Goal: Task Accomplishment & Management: Manage account settings

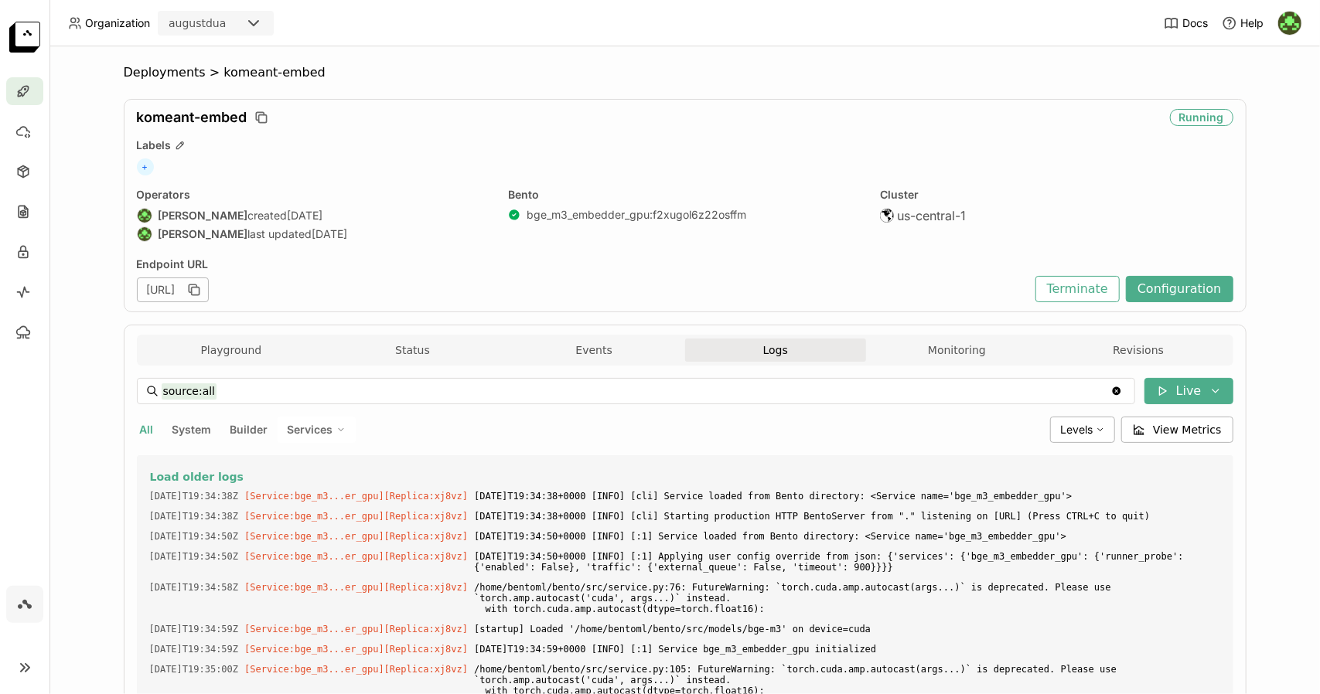
scroll to position [3492, 0]
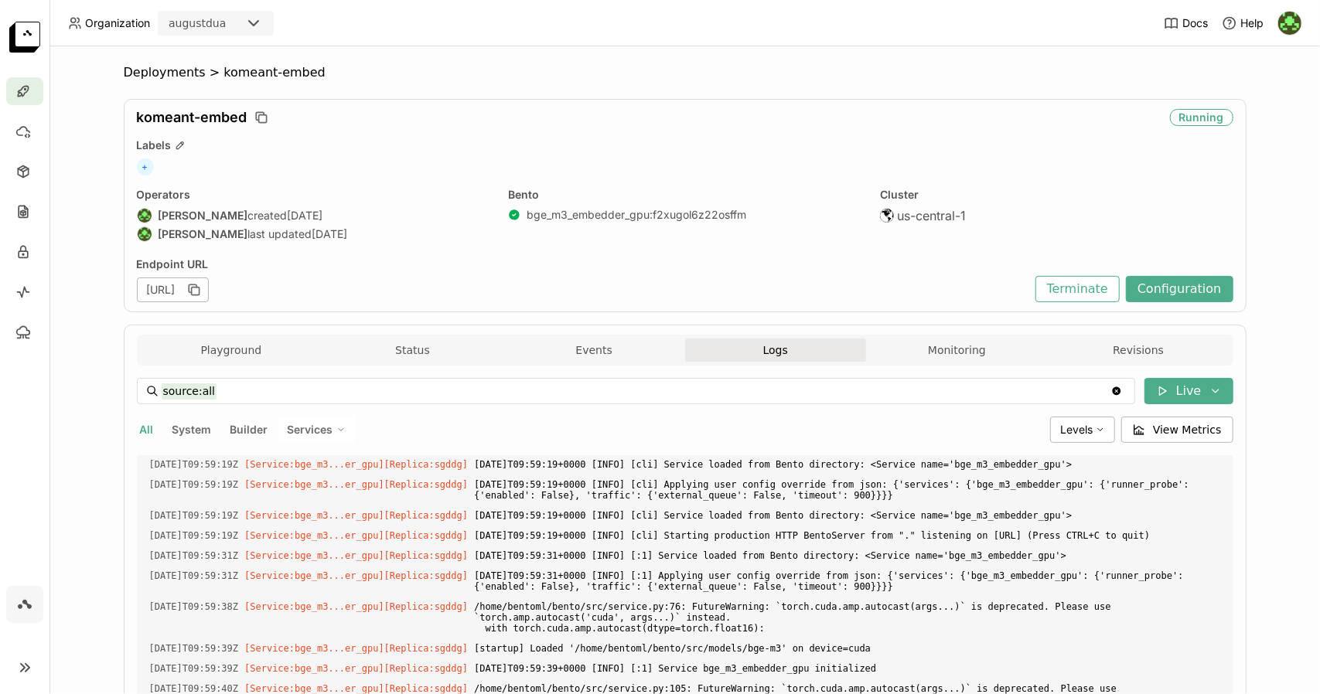
click at [162, 81] on div "Deployments > komeant-embed komeant-embed Running Labels + Operators August Dua…" at bounding box center [685, 515] width 1122 height 900
click at [156, 77] on span "Deployments" at bounding box center [165, 72] width 82 height 15
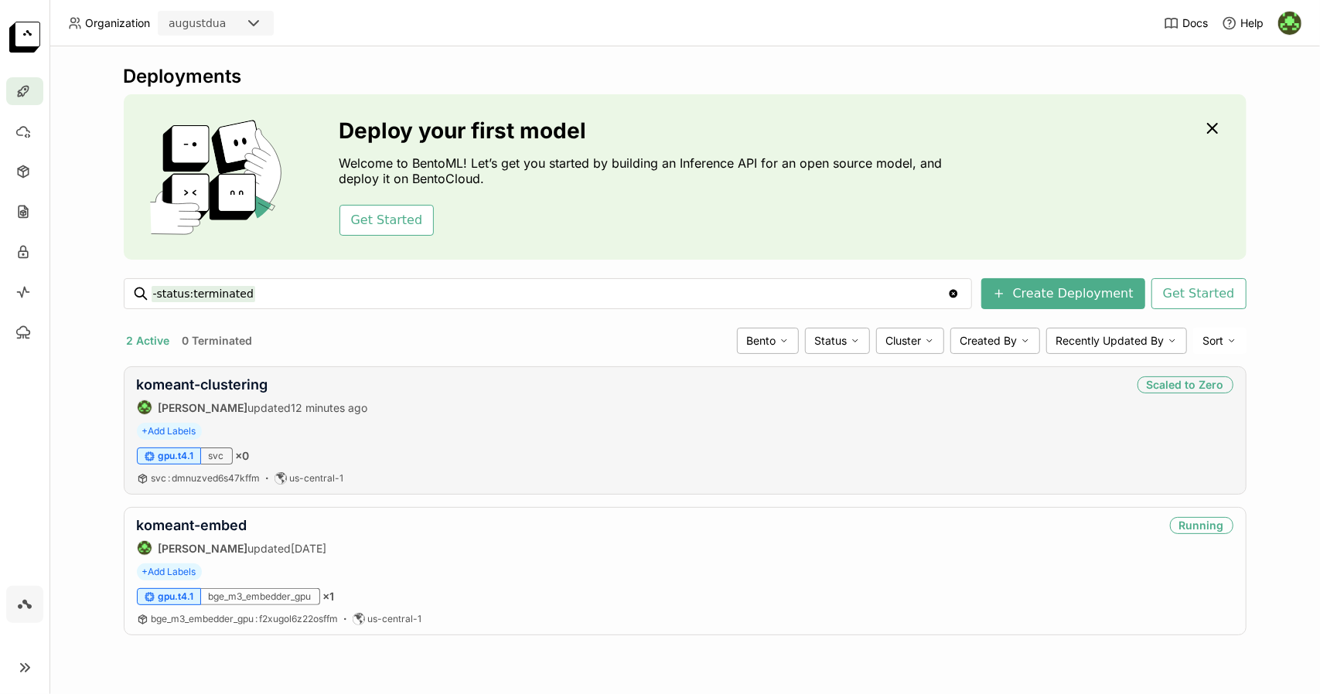
click at [246, 392] on div "komeant-clustering August Dua updated 12 minutes ago" at bounding box center [252, 395] width 231 height 39
click at [241, 383] on link "komeant-clustering" at bounding box center [202, 384] width 131 height 16
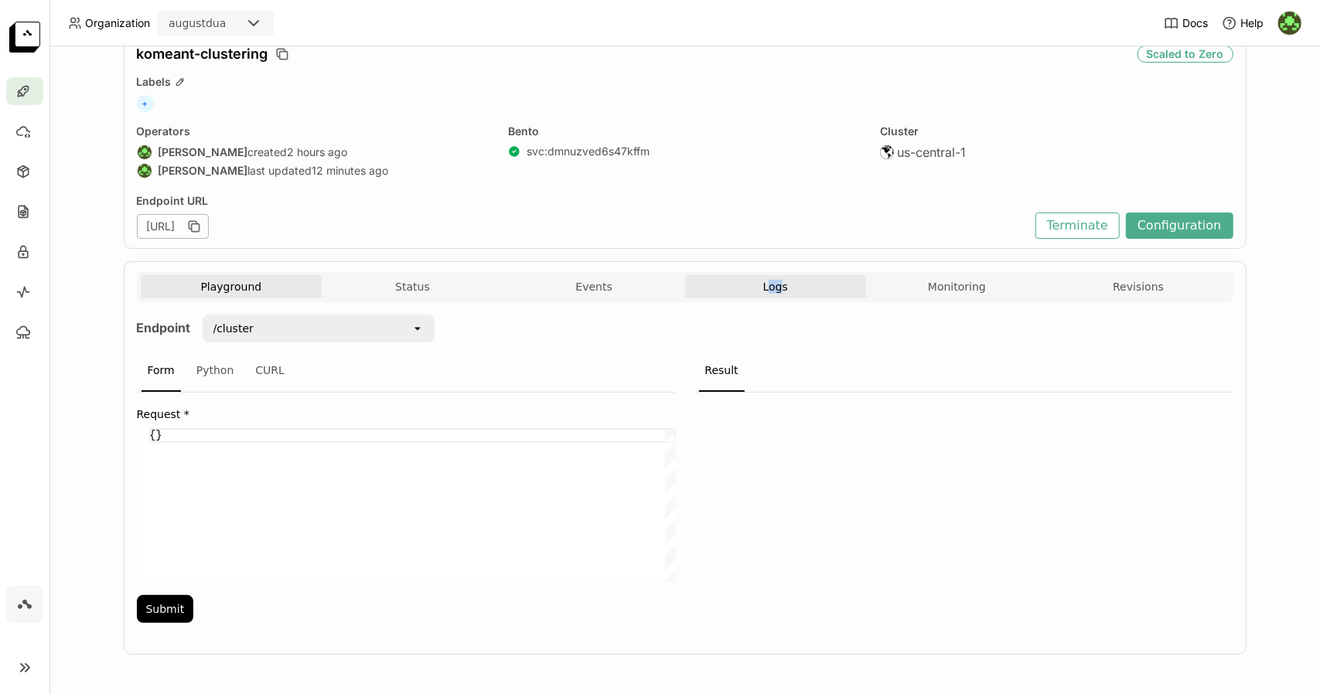
drag, startPoint x: 777, startPoint y: 299, endPoint x: 763, endPoint y: 291, distance: 15.9
click at [763, 291] on div "Playground Status Events Logs Monitoring Revisions" at bounding box center [685, 288] width 1088 height 27
click at [763, 291] on span "Logs" at bounding box center [775, 287] width 25 height 14
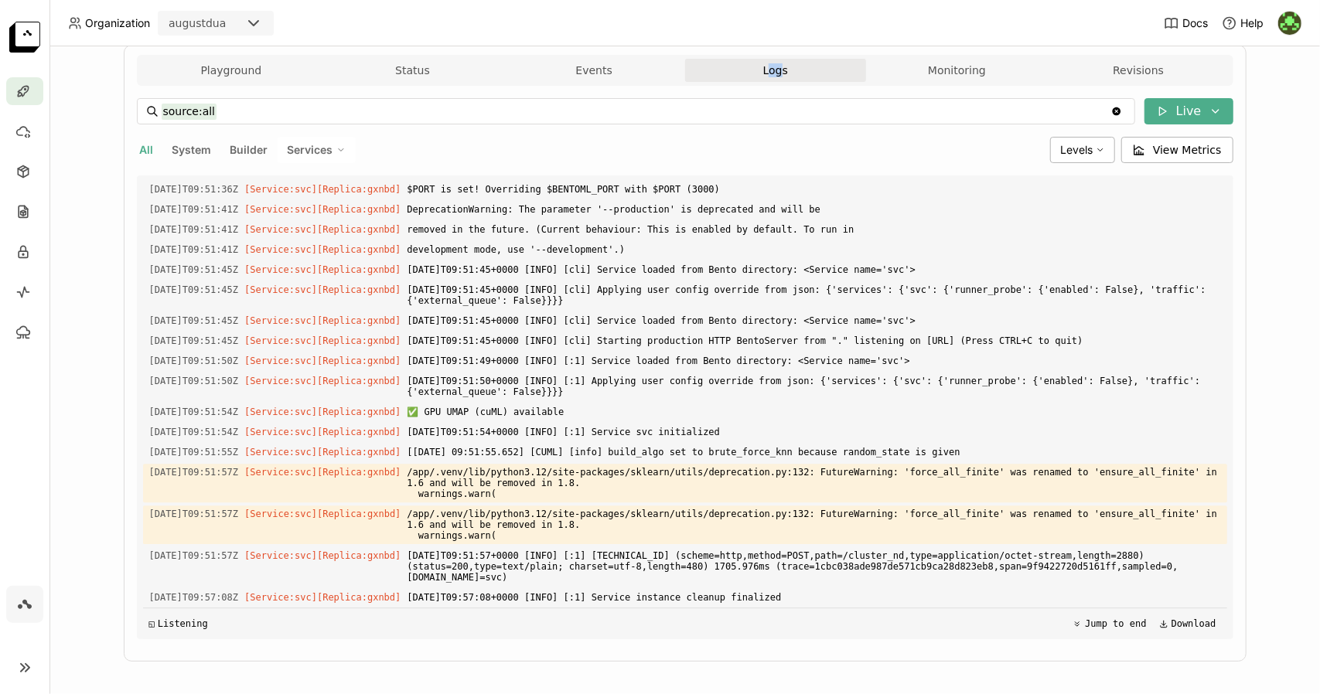
scroll to position [288, 0]
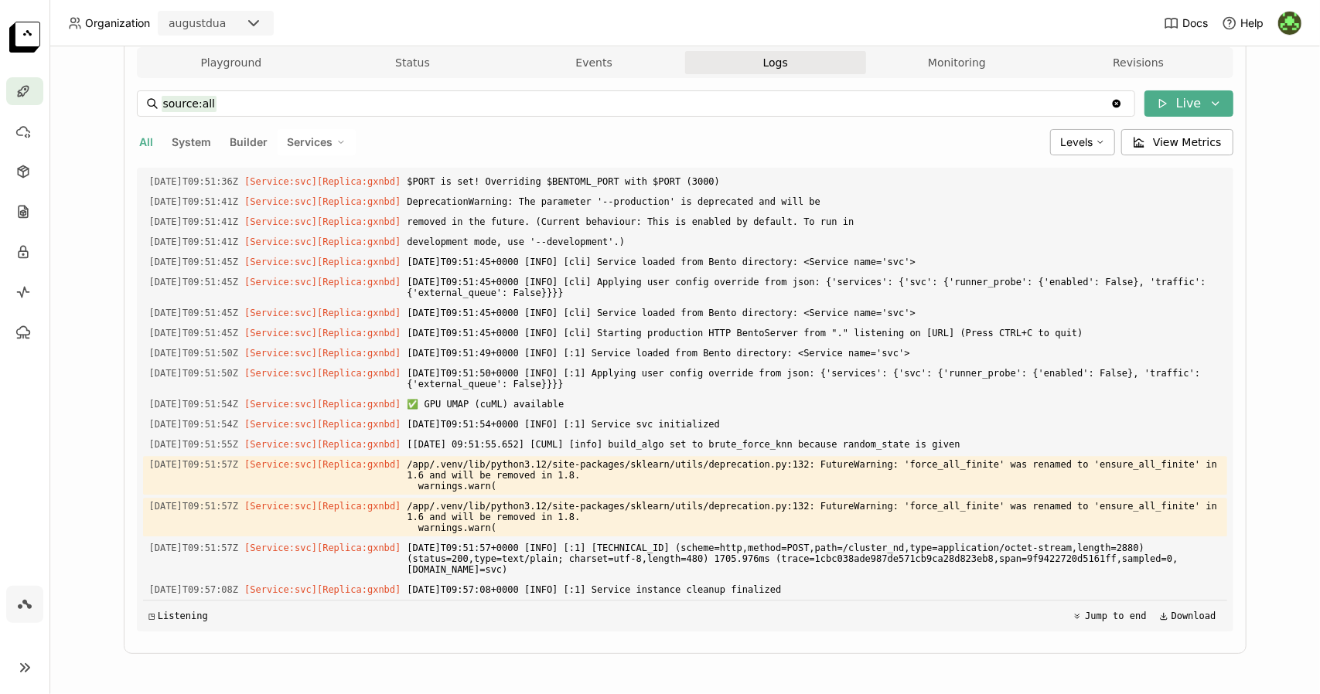
click at [1303, 250] on div "Deployments > komeant-clustering komeant-clustering Scaled to Zero Labels + Ope…" at bounding box center [684, 370] width 1270 height 648
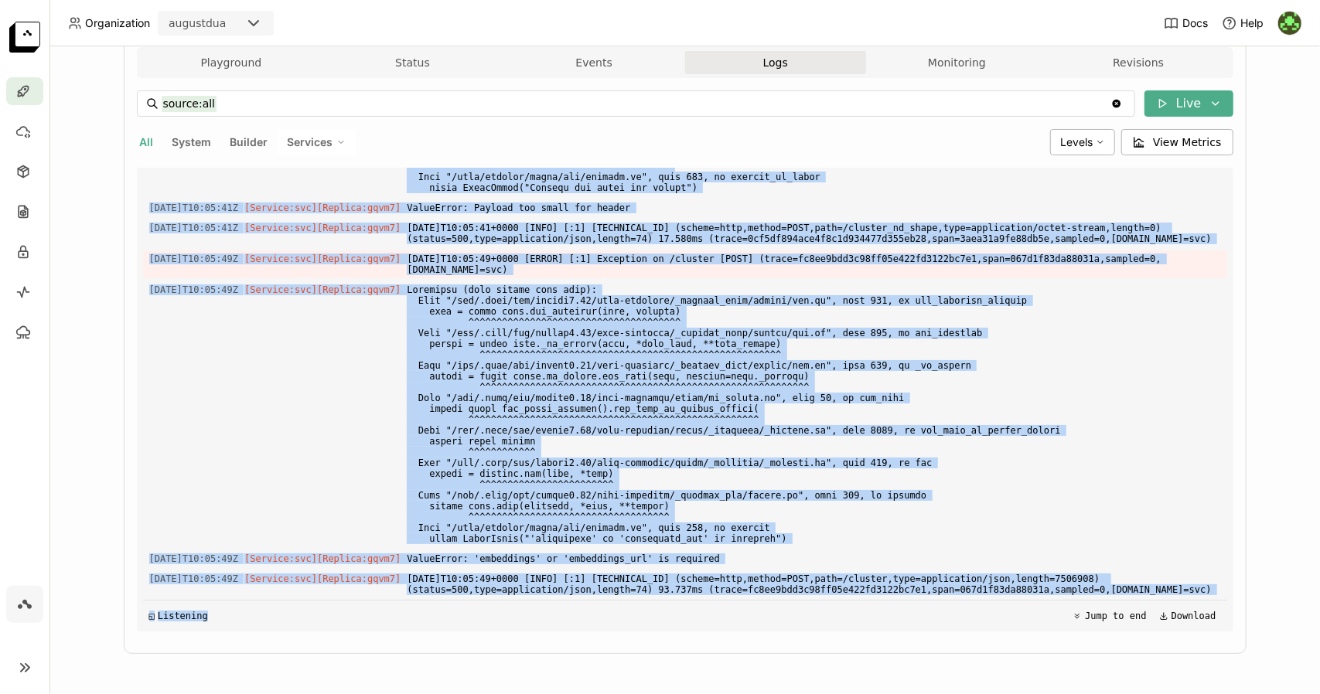
scroll to position [3820, 0]
drag, startPoint x: 145, startPoint y: 254, endPoint x: 1129, endPoint y: 584, distance: 1038.6
click at [1129, 584] on div "Load older logs 2025-08-28T08:56:39Z [Service:svc] [Replica: b97sg ] $PORT is s…" at bounding box center [685, 400] width 1084 height 464
copy div "2025-08-28T10:05:41Z [Service:svc] [Replica: gqvm7 ] 2025-08-28T10:05:41+0000 […"
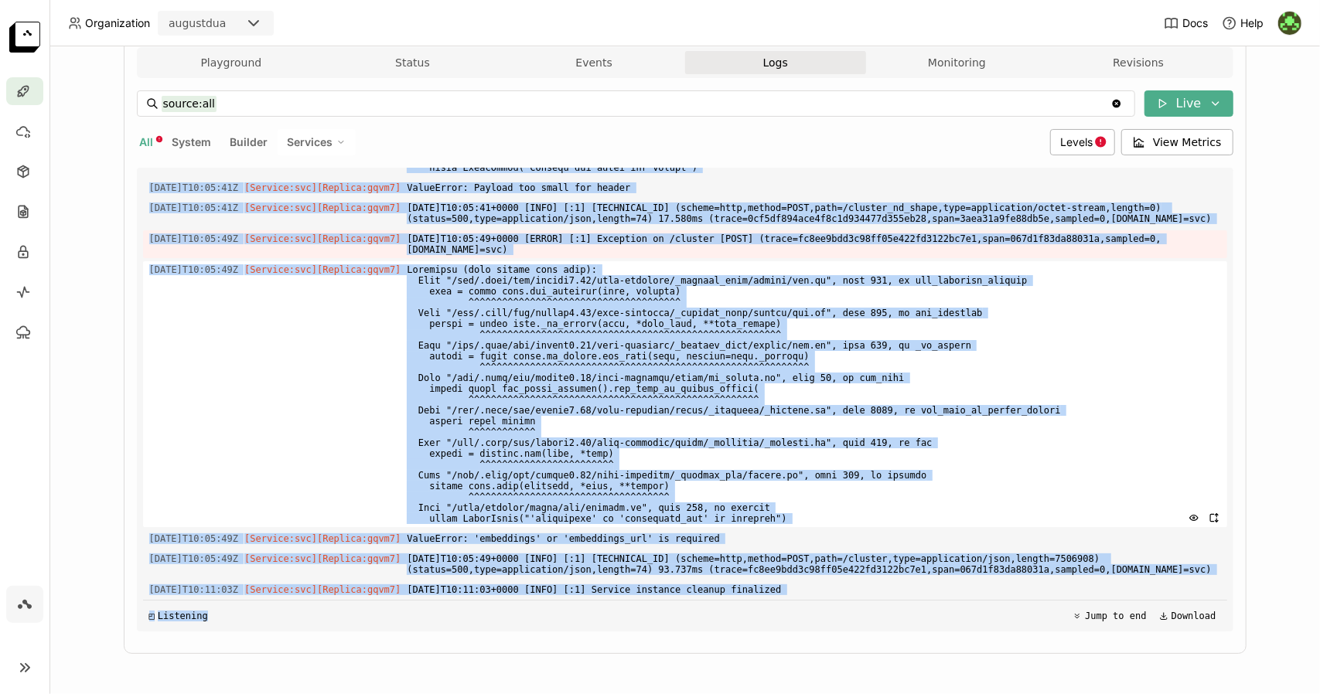
scroll to position [3840, 0]
copy div "2025-08-28T10:05:41Z [Service:svc] [Replica: gqvm7 ] 2025-08-28T10:05:41+0000 […"
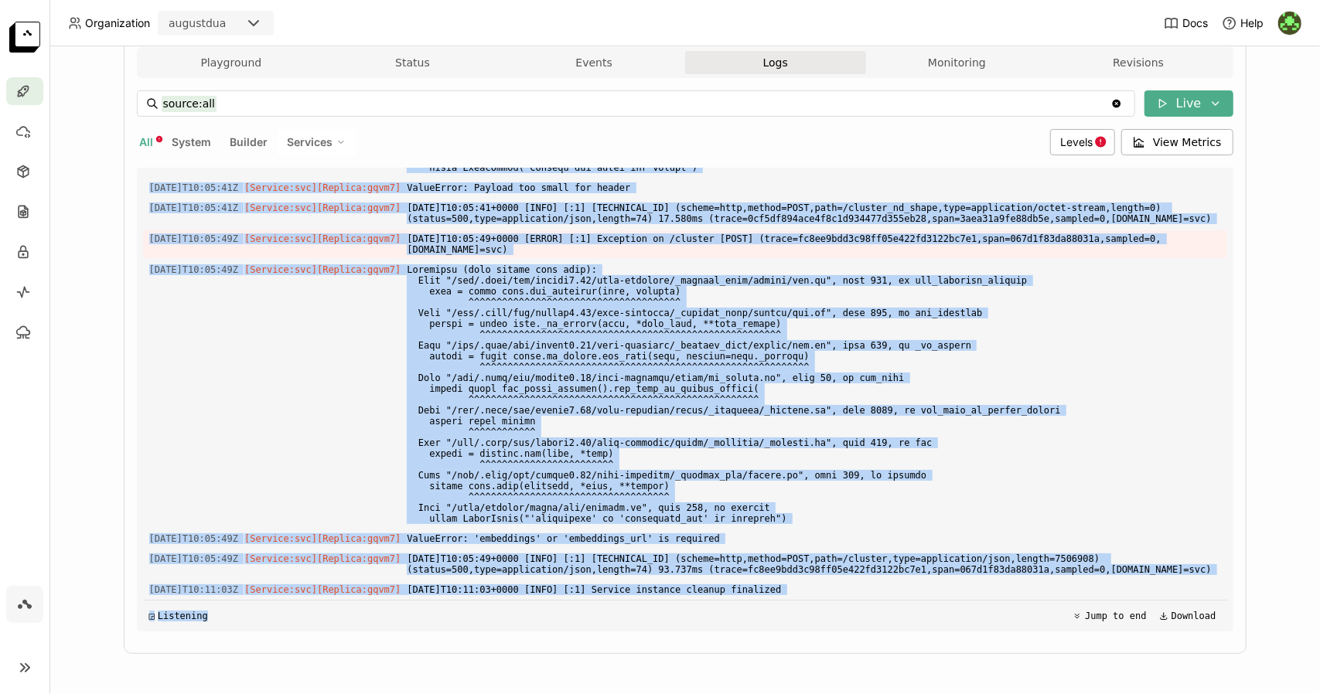
click at [1276, 183] on div "Deployments > komeant-clustering komeant-clustering Scaling Labels + Operators …" at bounding box center [684, 370] width 1270 height 648
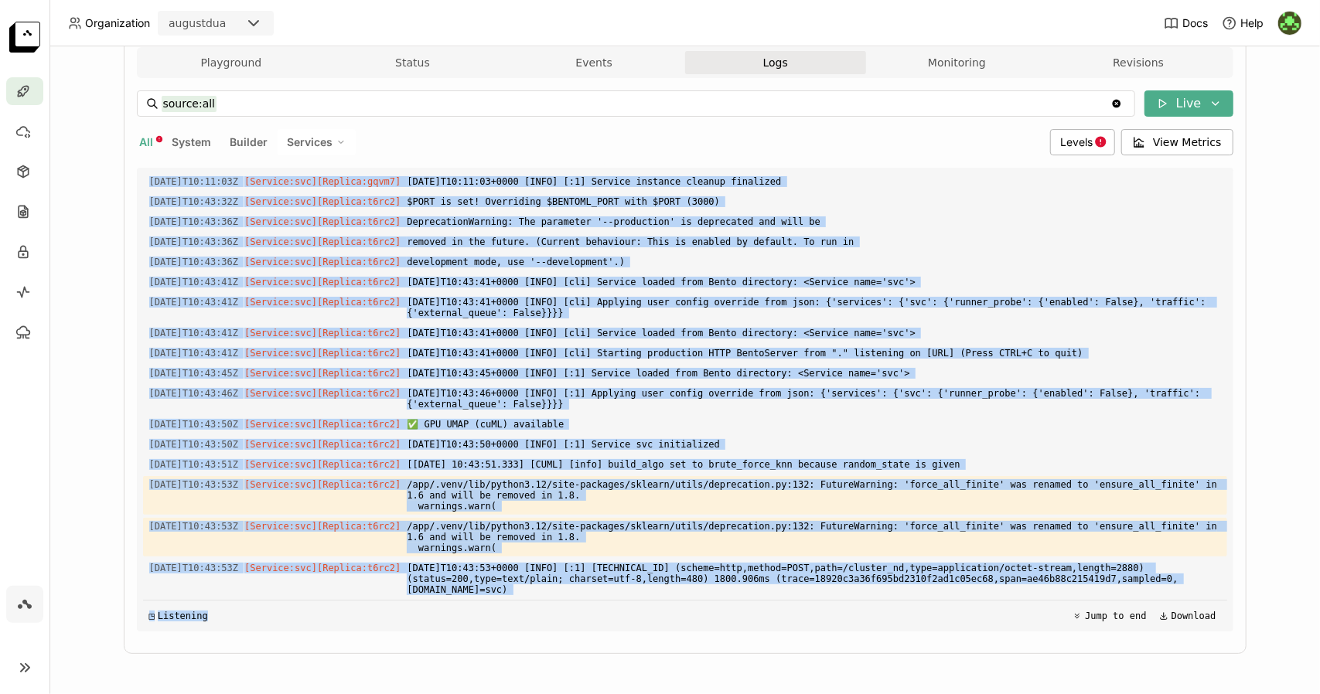
scroll to position [4251, 0]
drag, startPoint x: 141, startPoint y: 233, endPoint x: 1188, endPoint y: 587, distance: 1105.4
click at [1188, 587] on div "Load older logs 2025-08-28T08:56:39Z [Service:svc] [Replica: b97sg ] $PORT is s…" at bounding box center [685, 400] width 1084 height 464
copy div "2025-08-28T10:11:03Z [Service:svc] [Replica: gqvm7 ] 2025-08-28T10:11:03+0000 […"
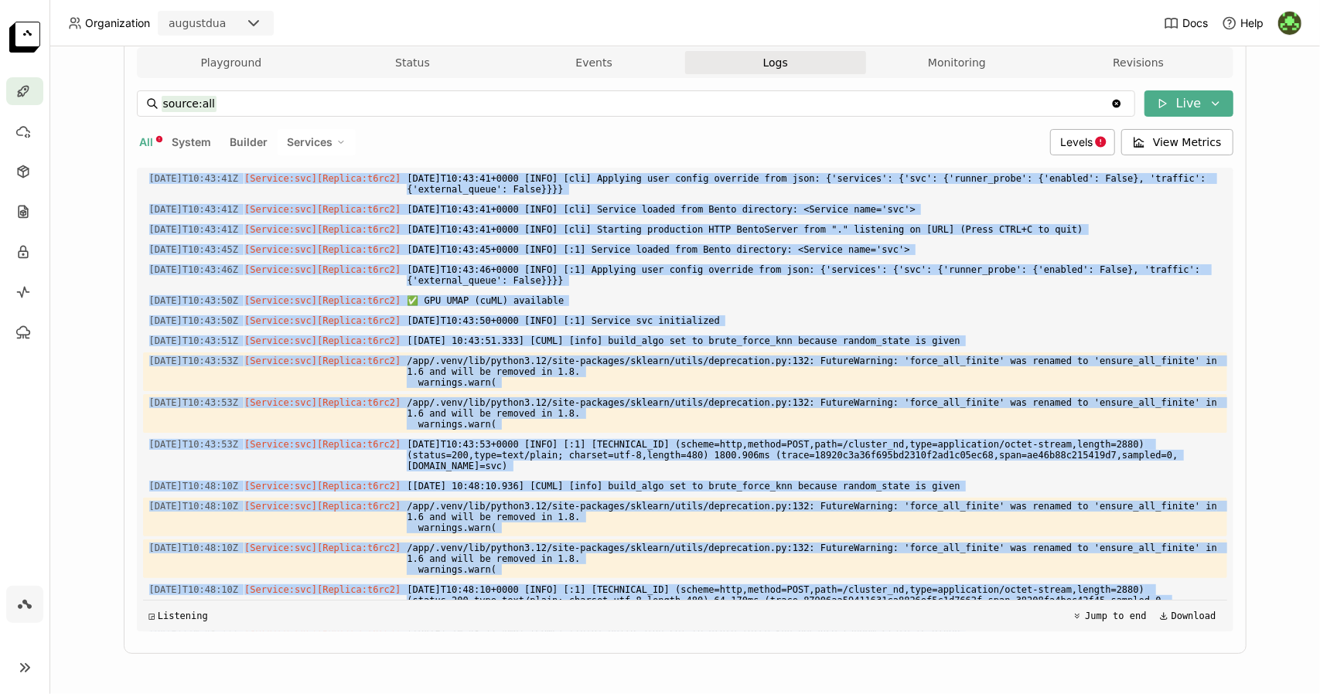
scroll to position [5537, 0]
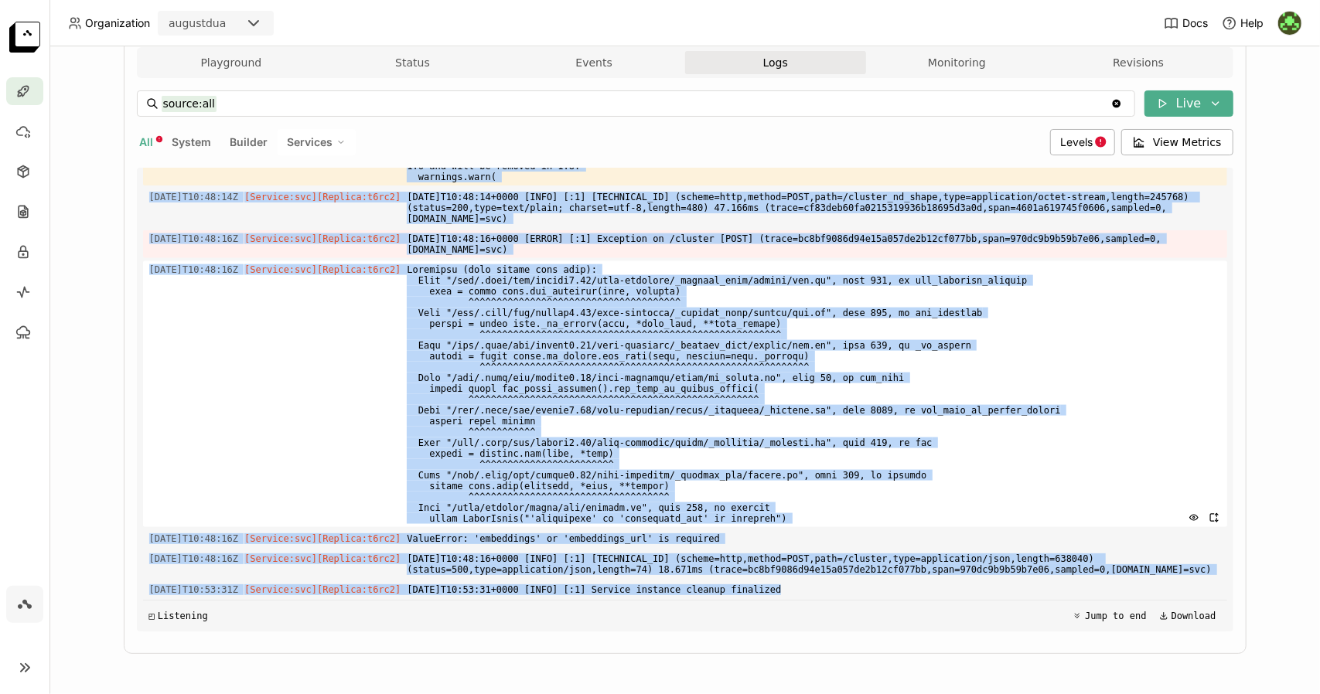
click at [612, 369] on span at bounding box center [813, 394] width 813 height 266
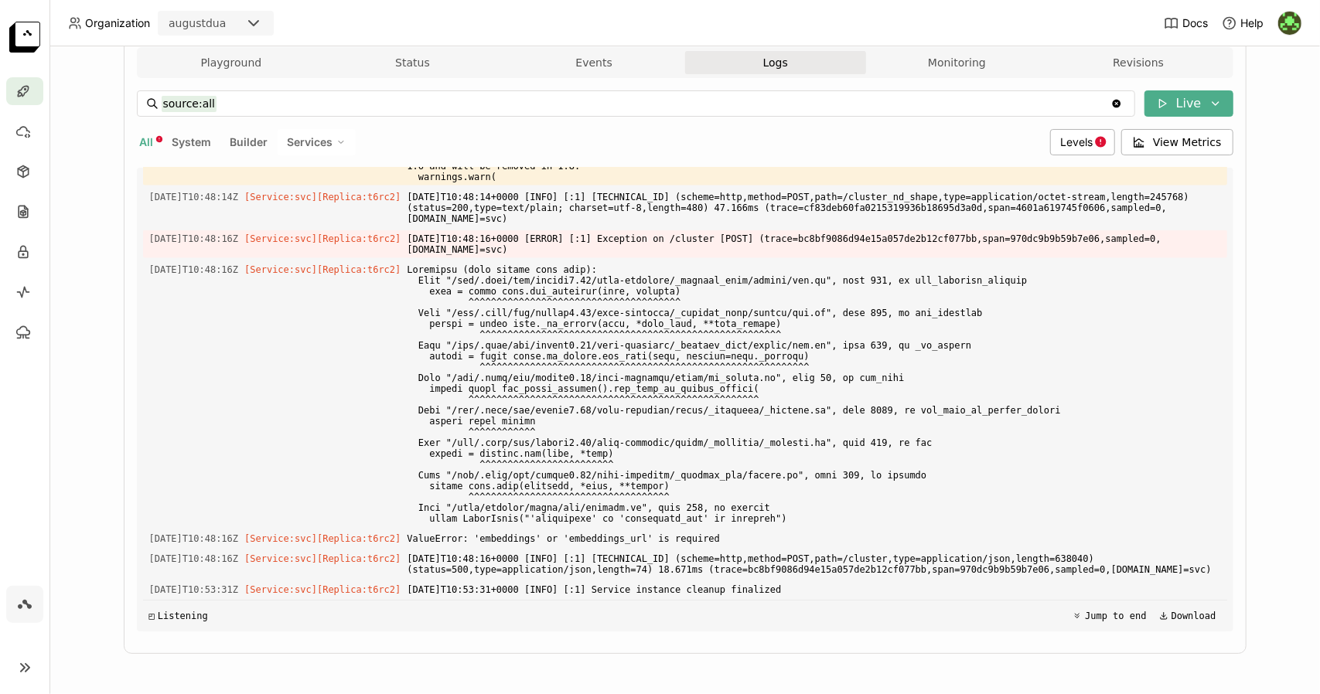
scroll to position [0, 0]
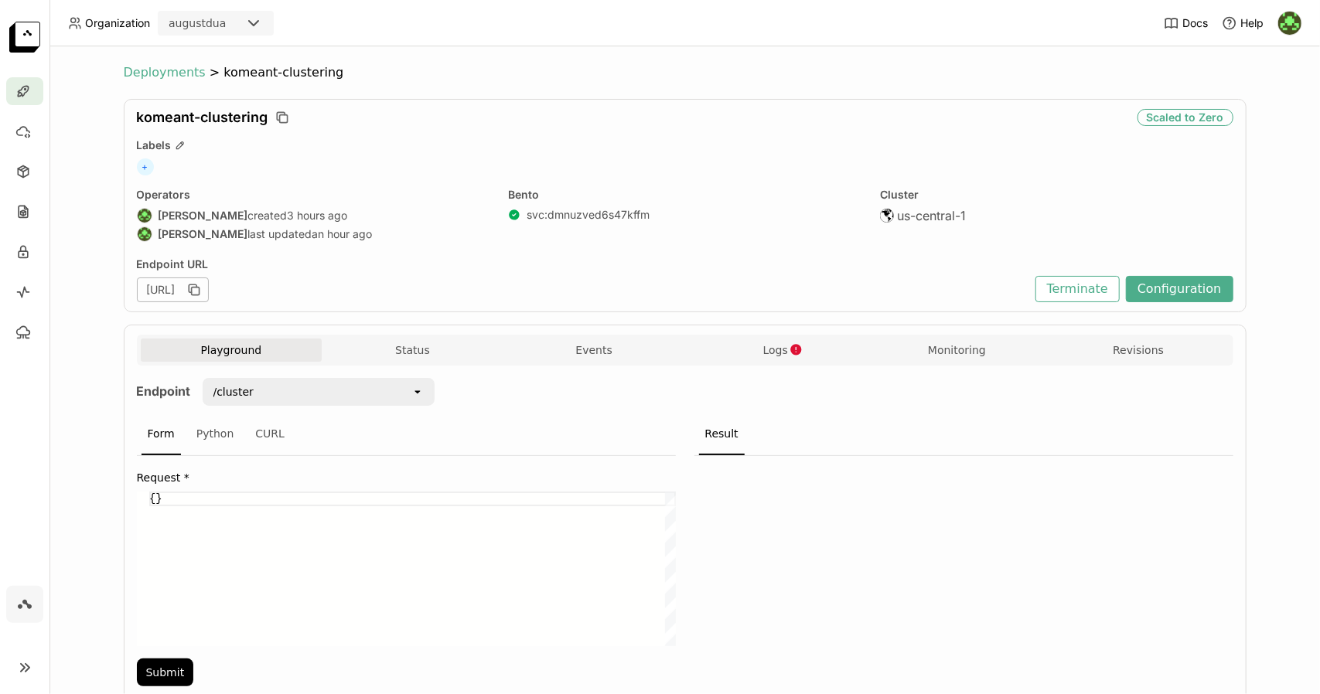
click at [168, 70] on span "Deployments" at bounding box center [165, 72] width 82 height 15
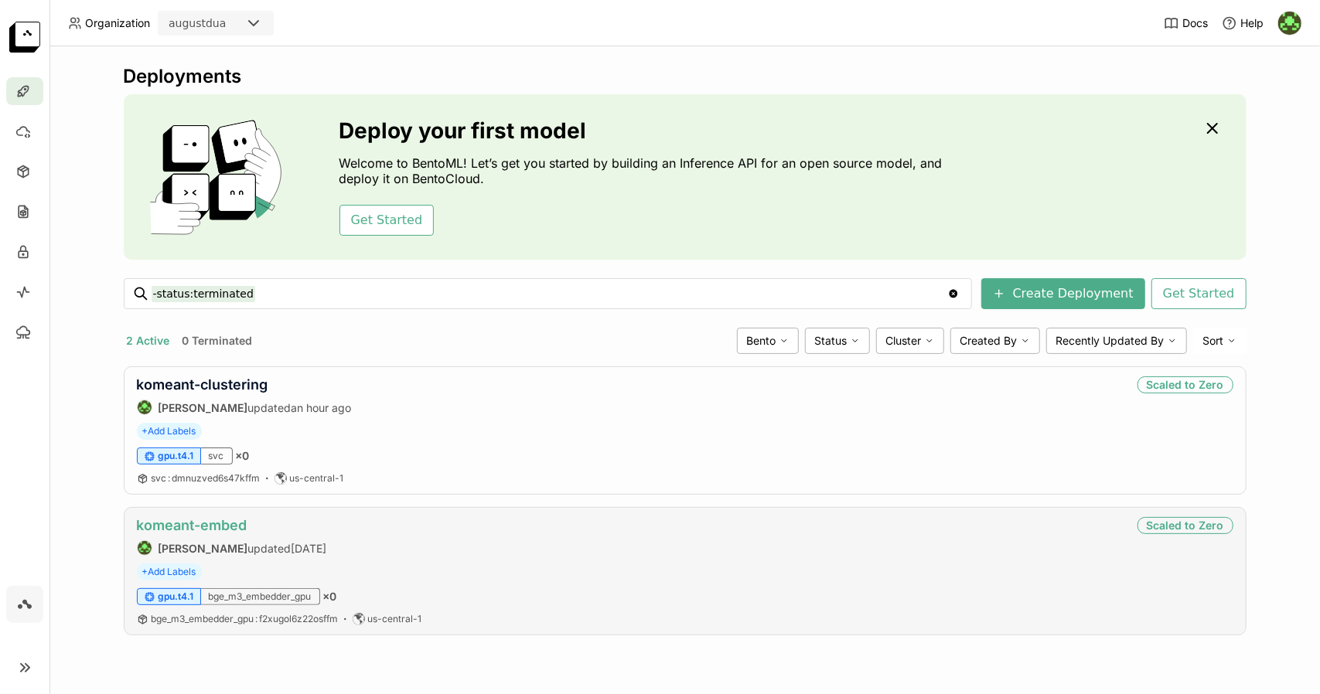
click at [223, 523] on link "komeant-embed" at bounding box center [192, 525] width 111 height 16
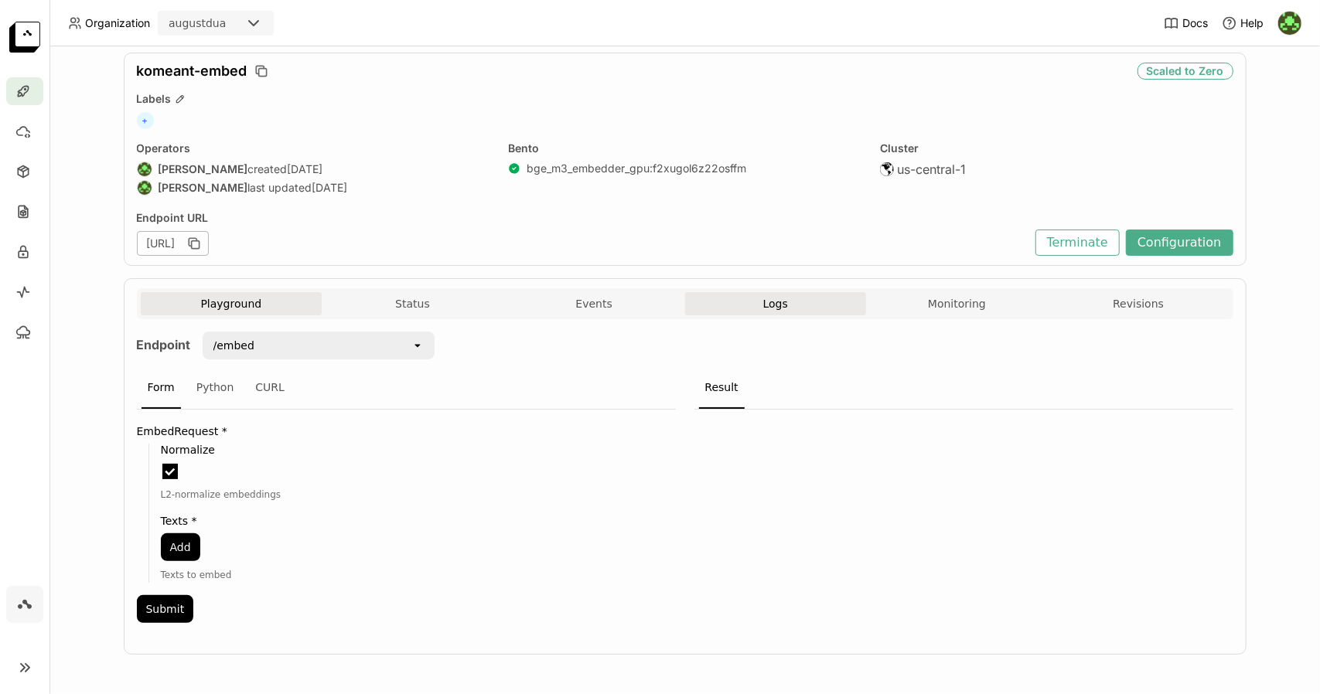
click at [763, 300] on span "Logs" at bounding box center [775, 304] width 25 height 14
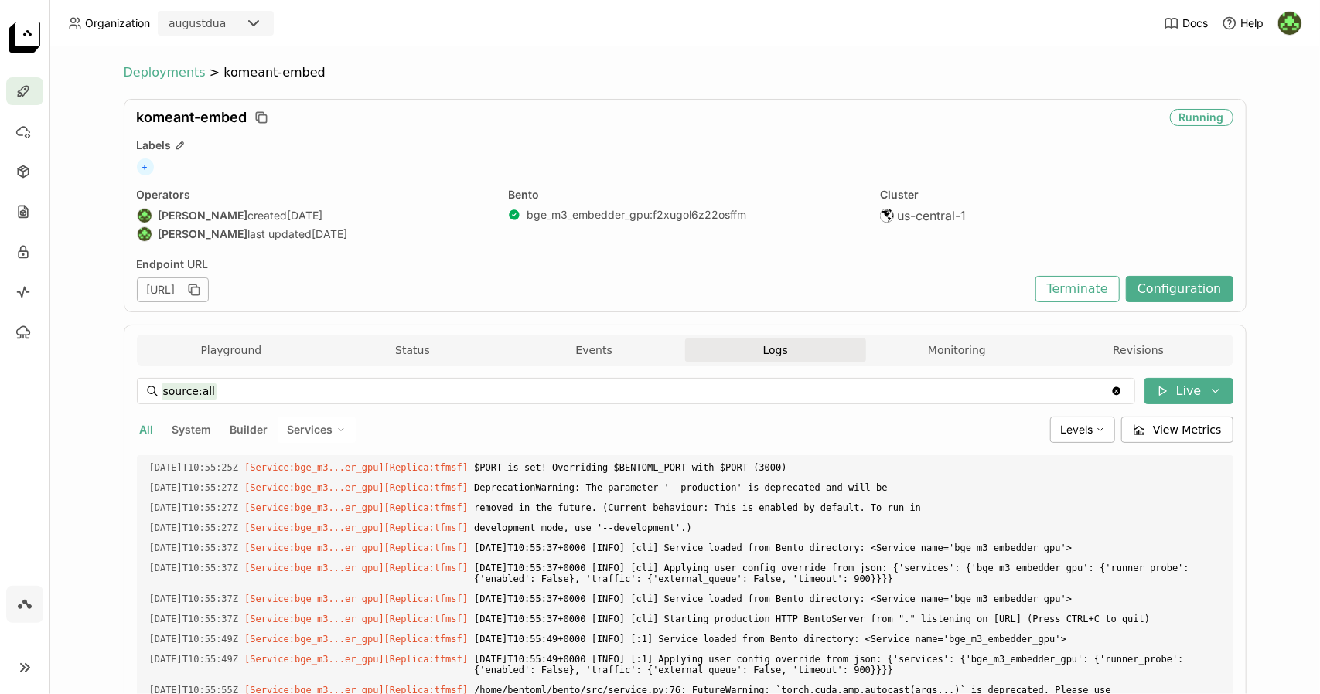
click at [160, 80] on span "Deployments" at bounding box center [165, 72] width 82 height 15
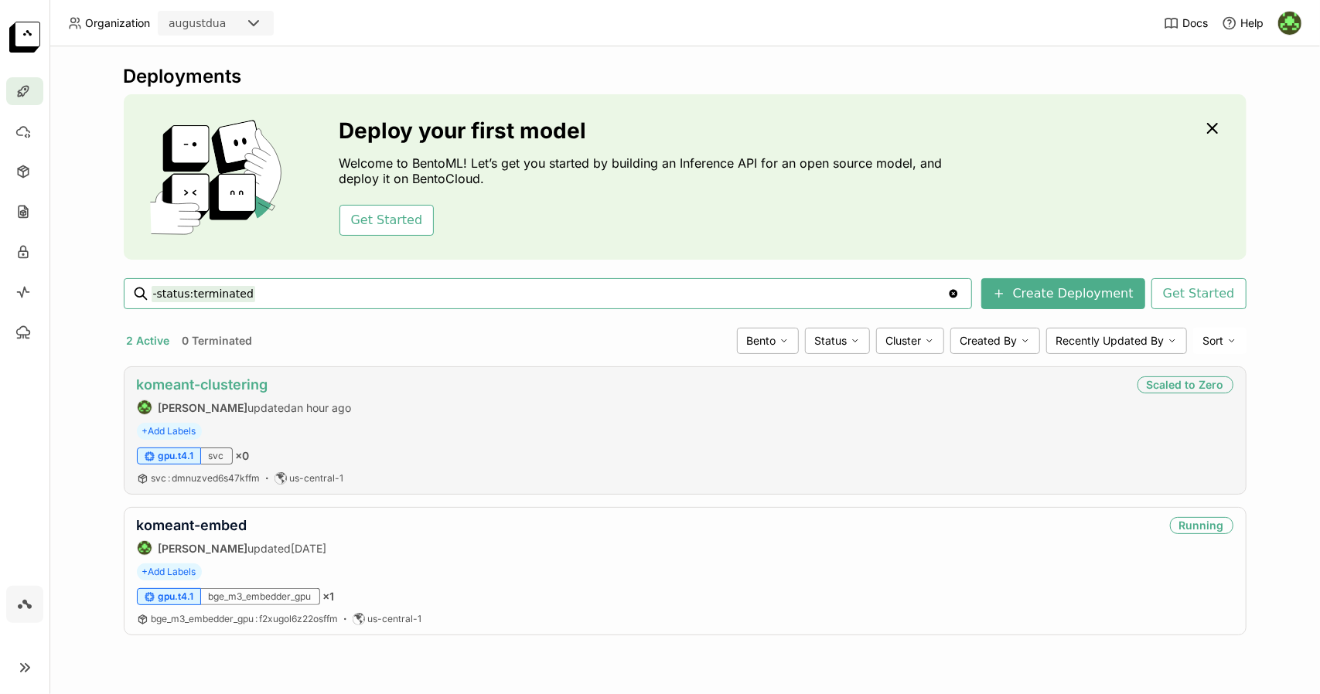
click at [243, 389] on link "komeant-clustering" at bounding box center [202, 384] width 131 height 16
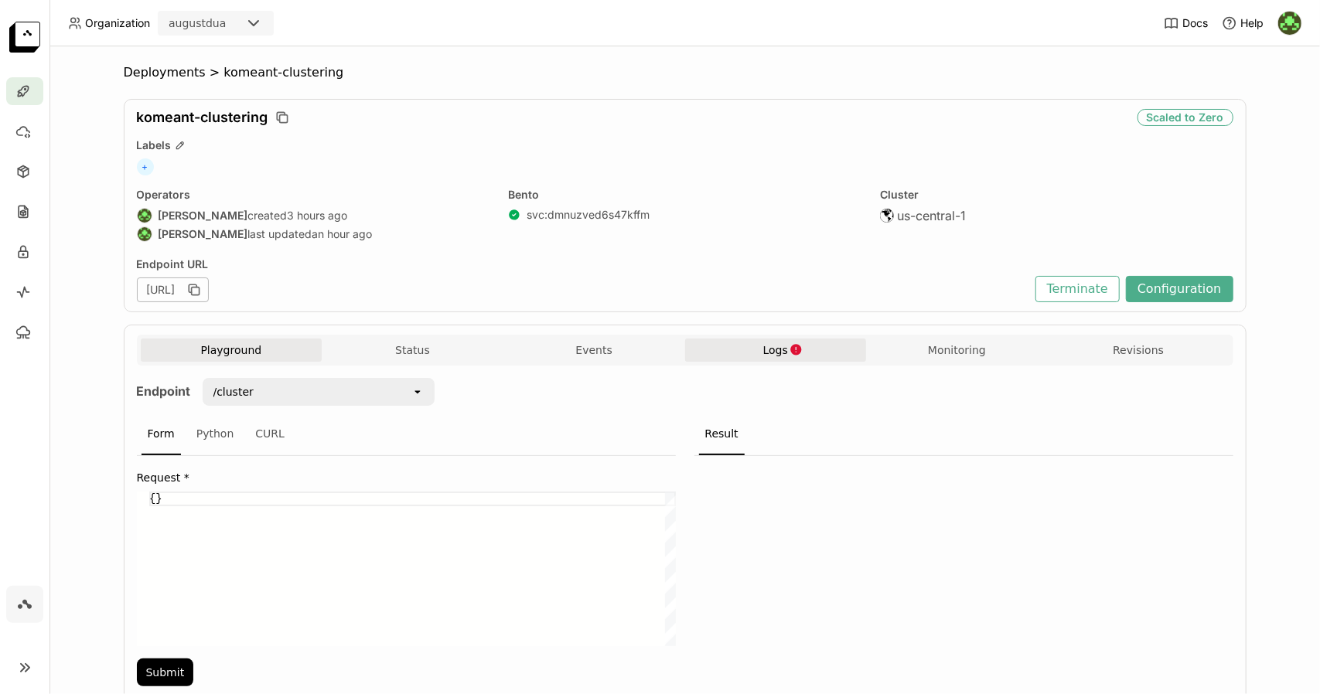
click at [778, 352] on span "Logs" at bounding box center [775, 350] width 25 height 14
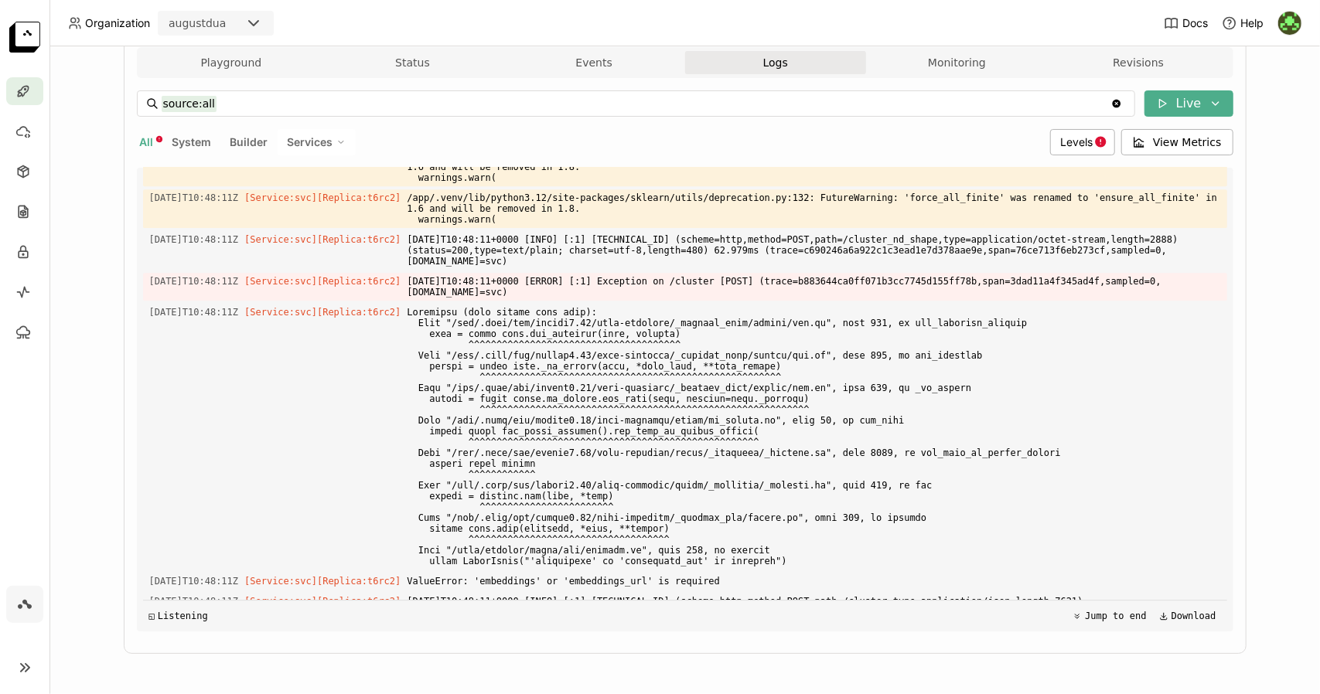
scroll to position [3441, 0]
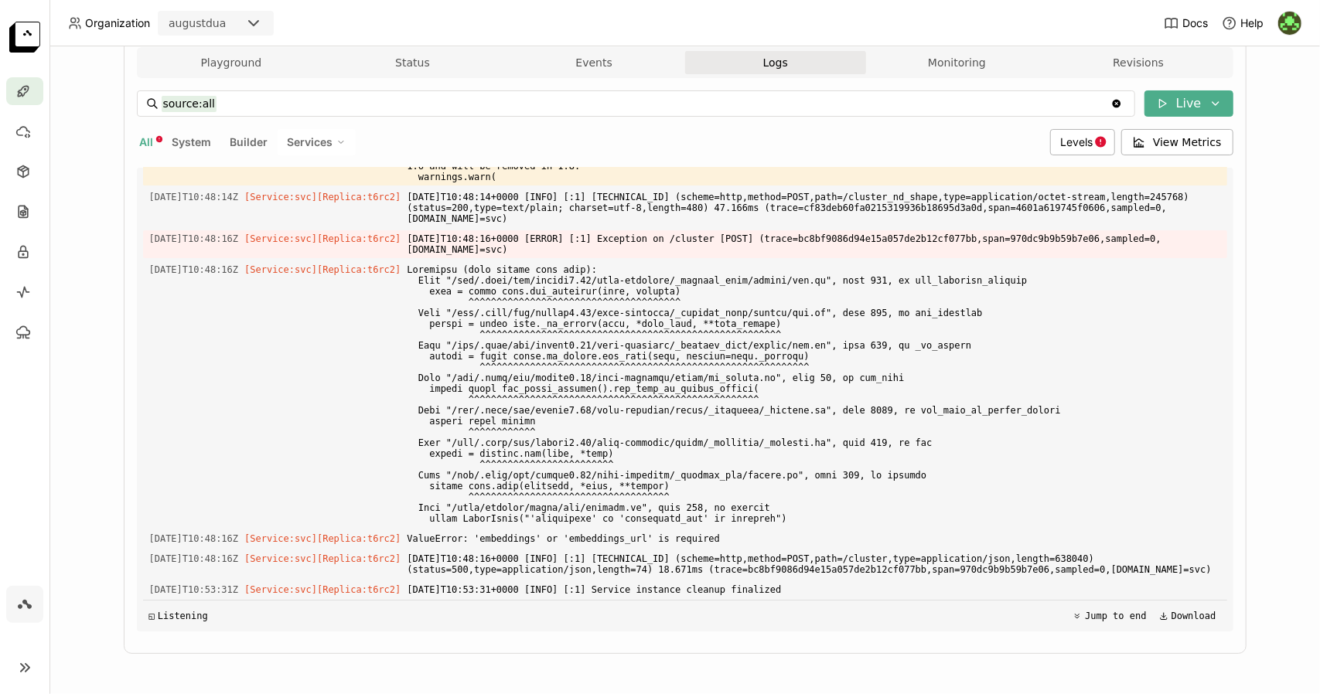
click at [1303, 417] on div "Deployments > komeant-clustering komeant-clustering Scaled to Zero Labels + Ope…" at bounding box center [684, 370] width 1270 height 648
drag, startPoint x: 1303, startPoint y: 417, endPoint x: 1284, endPoint y: 472, distance: 58.9
click at [1284, 472] on div "Deployments > komeant-clustering komeant-clustering Scaled to Zero Labels + Ope…" at bounding box center [684, 370] width 1270 height 648
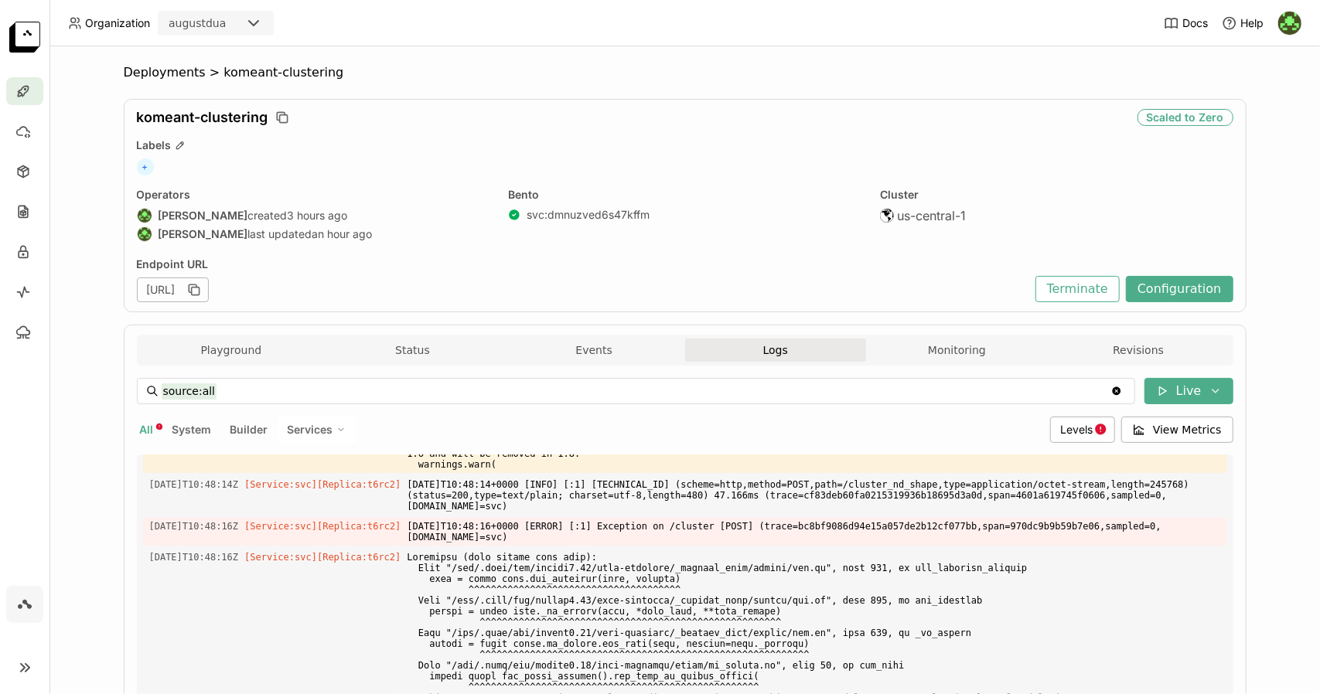
scroll to position [288, 0]
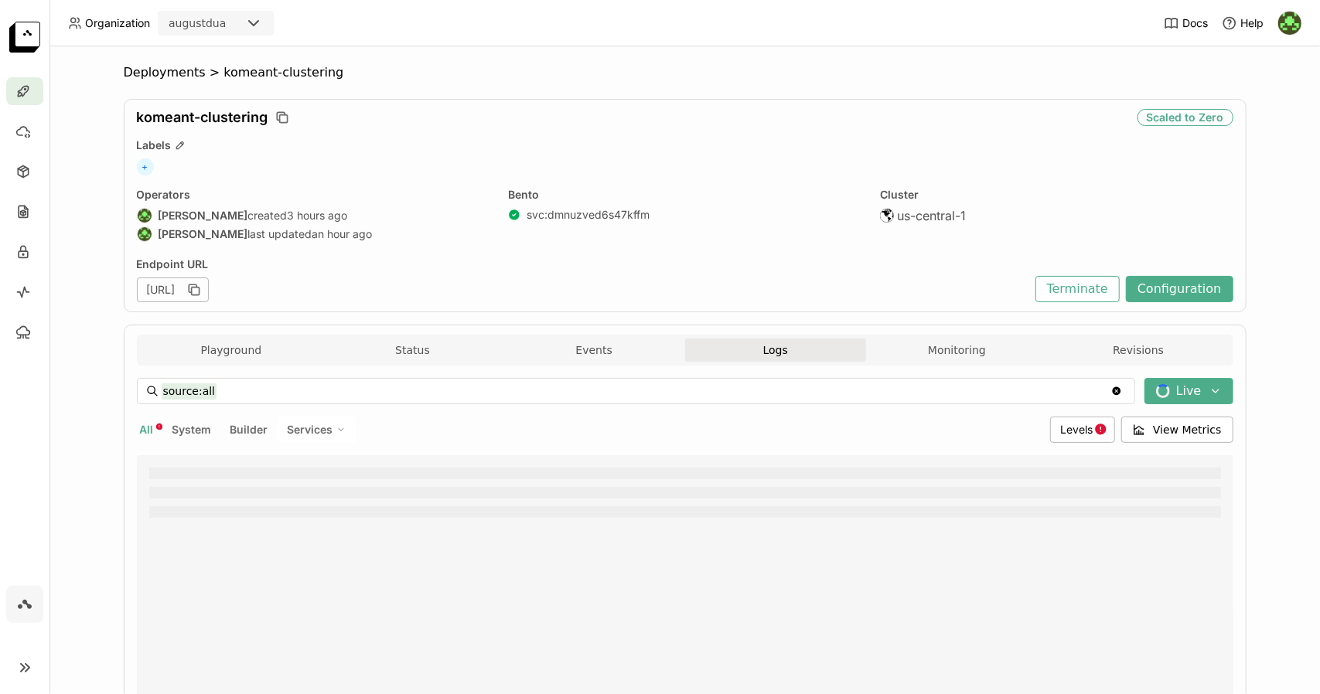
click at [1254, 410] on div "Deployments > komeant-clustering komeant-clustering Scaled to Zero Labels + Ope…" at bounding box center [684, 370] width 1270 height 648
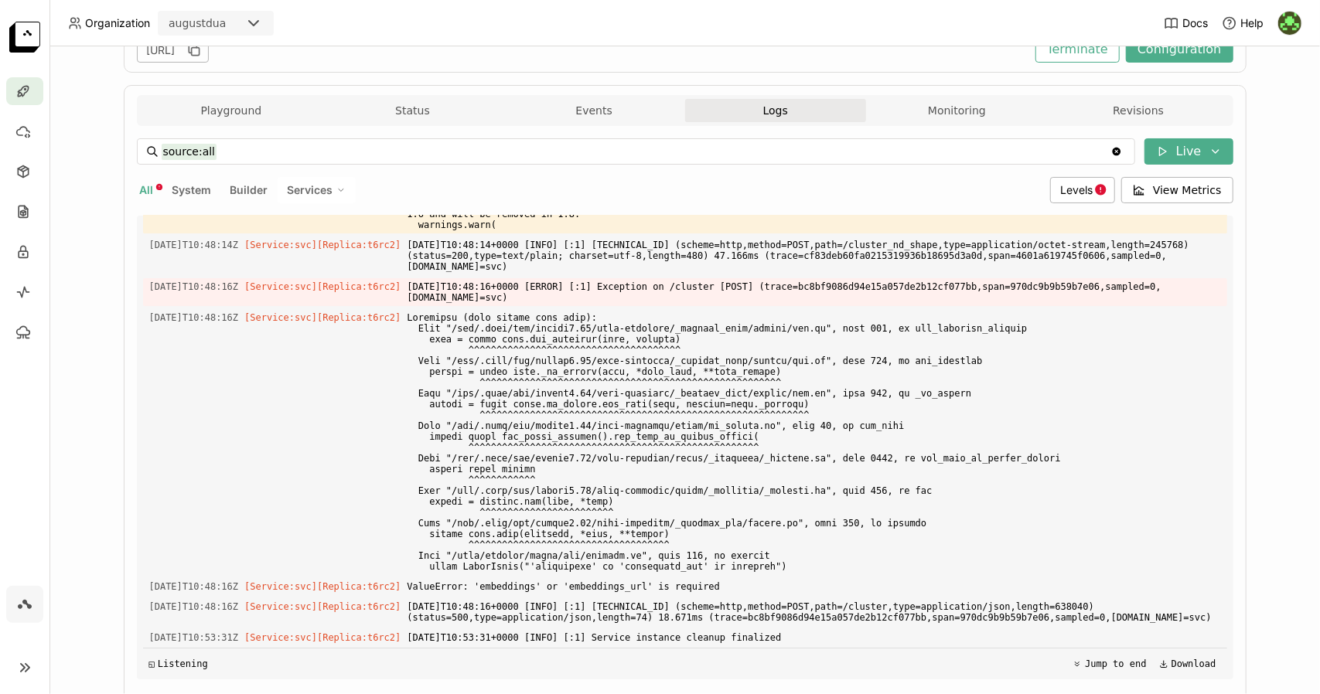
scroll to position [288, 0]
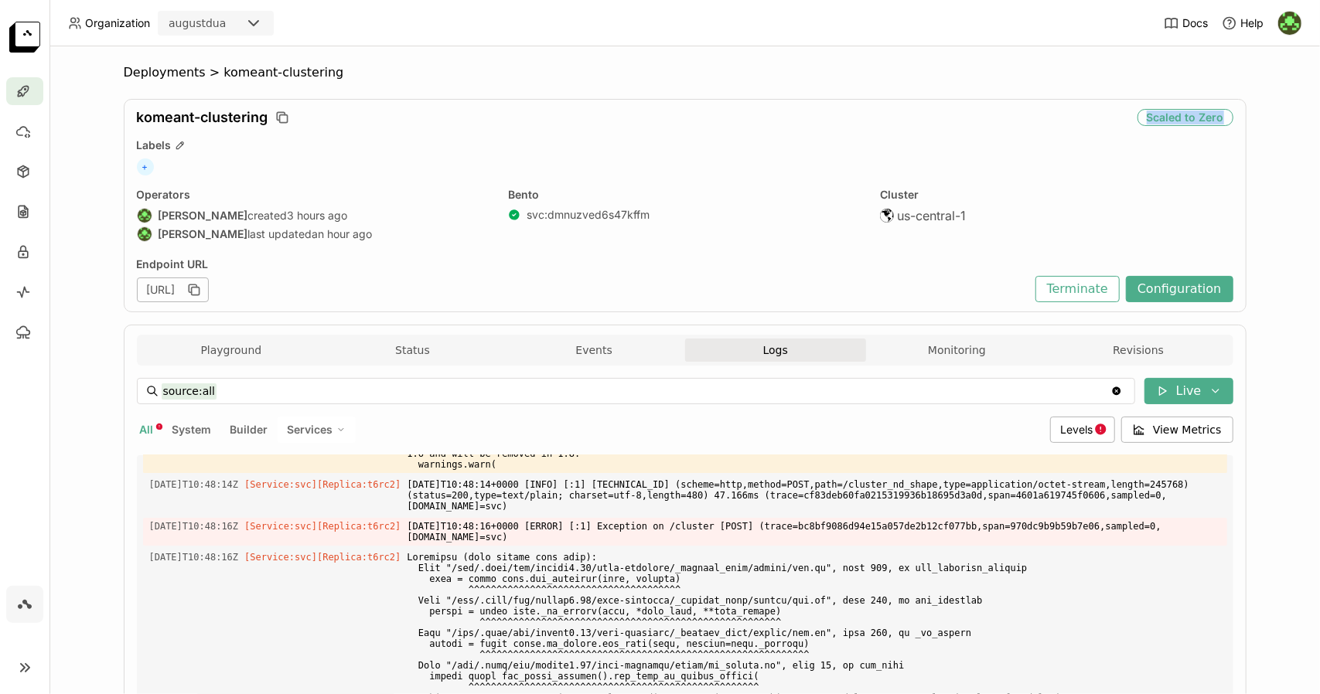
drag, startPoint x: 1145, startPoint y: 114, endPoint x: 1224, endPoint y: 124, distance: 80.4
click at [1224, 124] on div "komeant-clustering Scaled to Zero" at bounding box center [685, 117] width 1096 height 17
click at [1081, 78] on ol "Deployments > komeant-clustering" at bounding box center [685, 72] width 1122 height 15
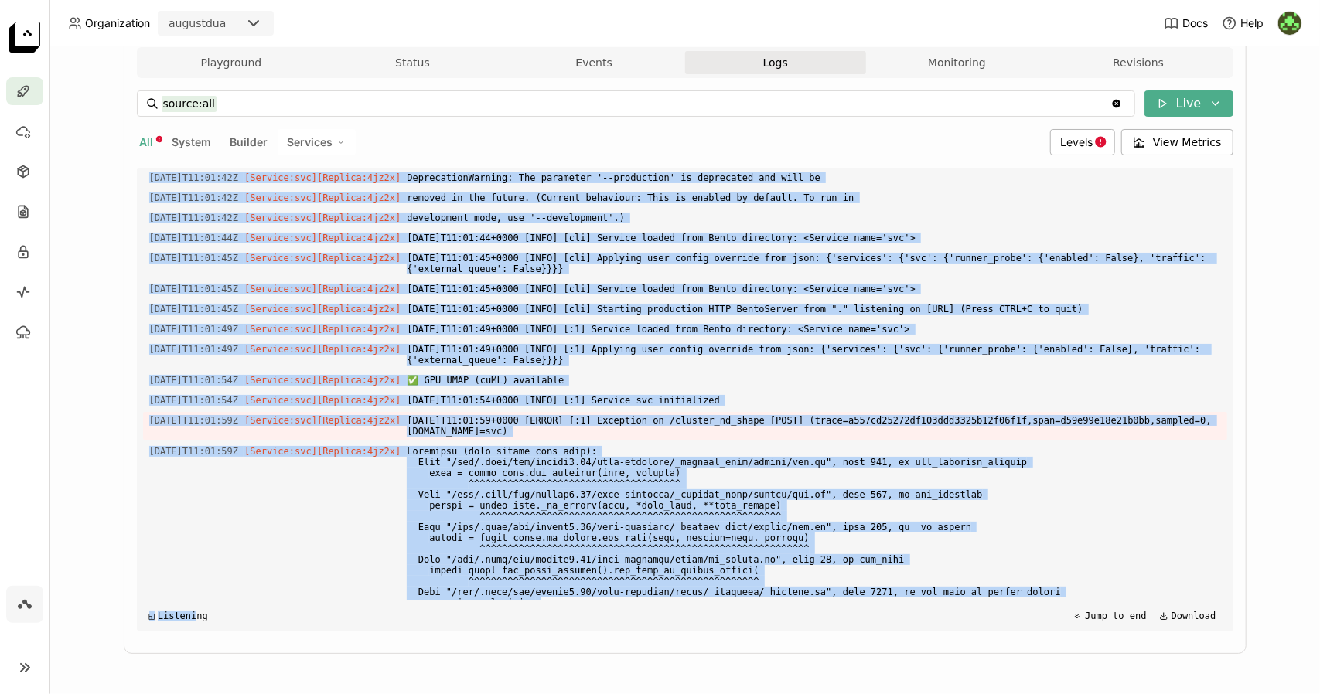
scroll to position [4420, 0]
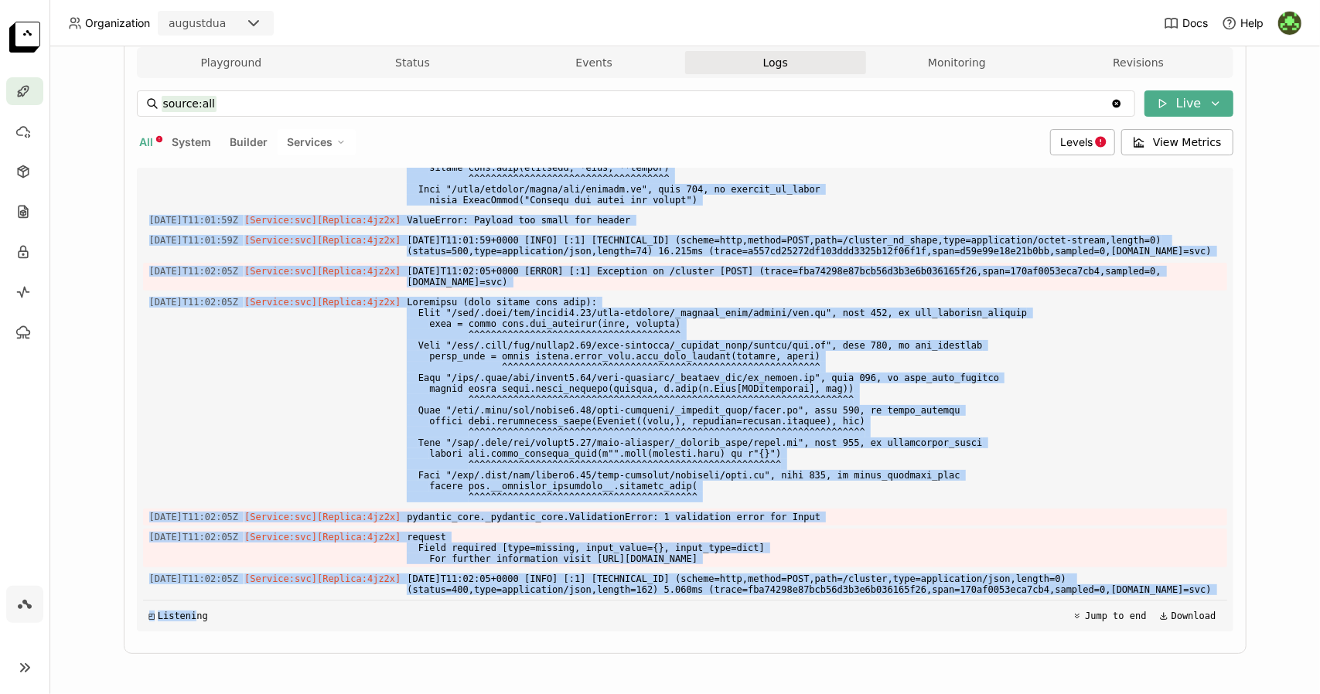
drag, startPoint x: 141, startPoint y: 554, endPoint x: 1200, endPoint y: 568, distance: 1058.3
click at [1200, 568] on div "Load older logs 2025-08-28T09:50:00Z [Builder] [ svc:dmnuzved6s47kffm ] time=20…" at bounding box center [685, 400] width 1084 height 464
copy div "2025-08-28T11:01:40Z [Service:svc] [Replica: 4jz2x ] $PORT is set! Overriding $…"
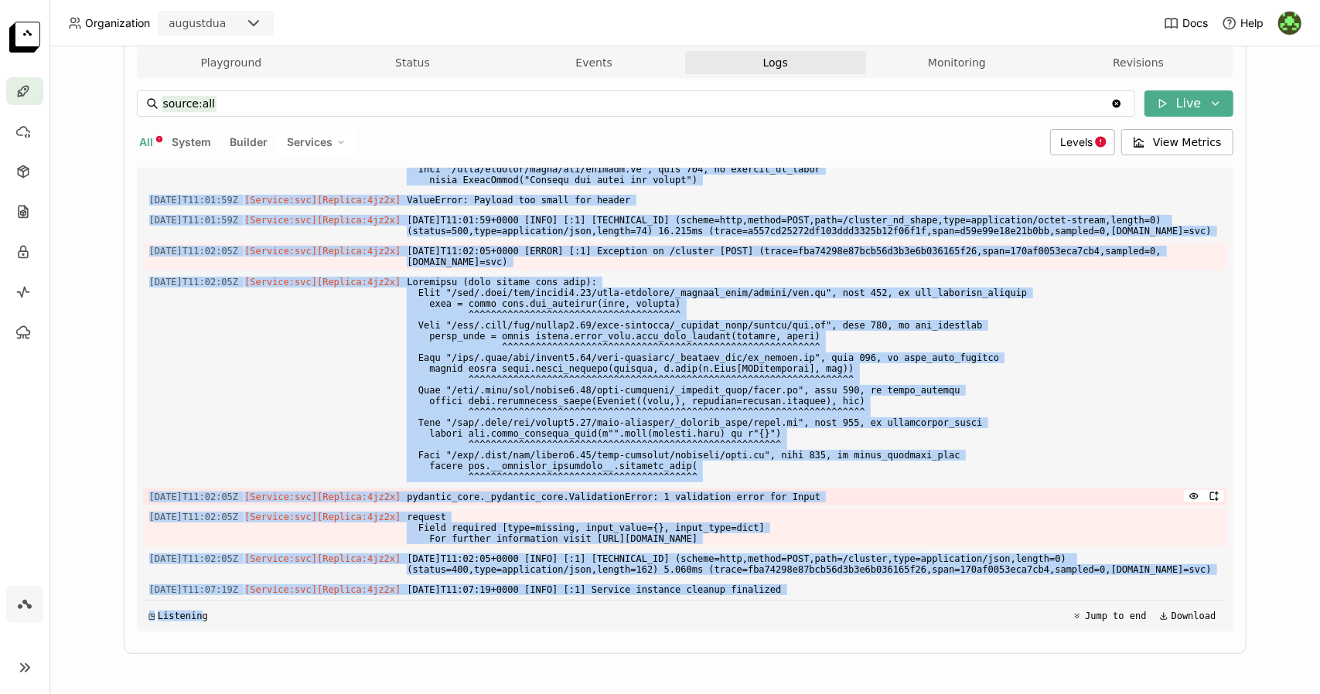
scroll to position [4440, 0]
copy div "2025-08-28T11:01:40Z [Service:svc] [Replica: 4jz2x ] $PORT is set! Overriding $…"
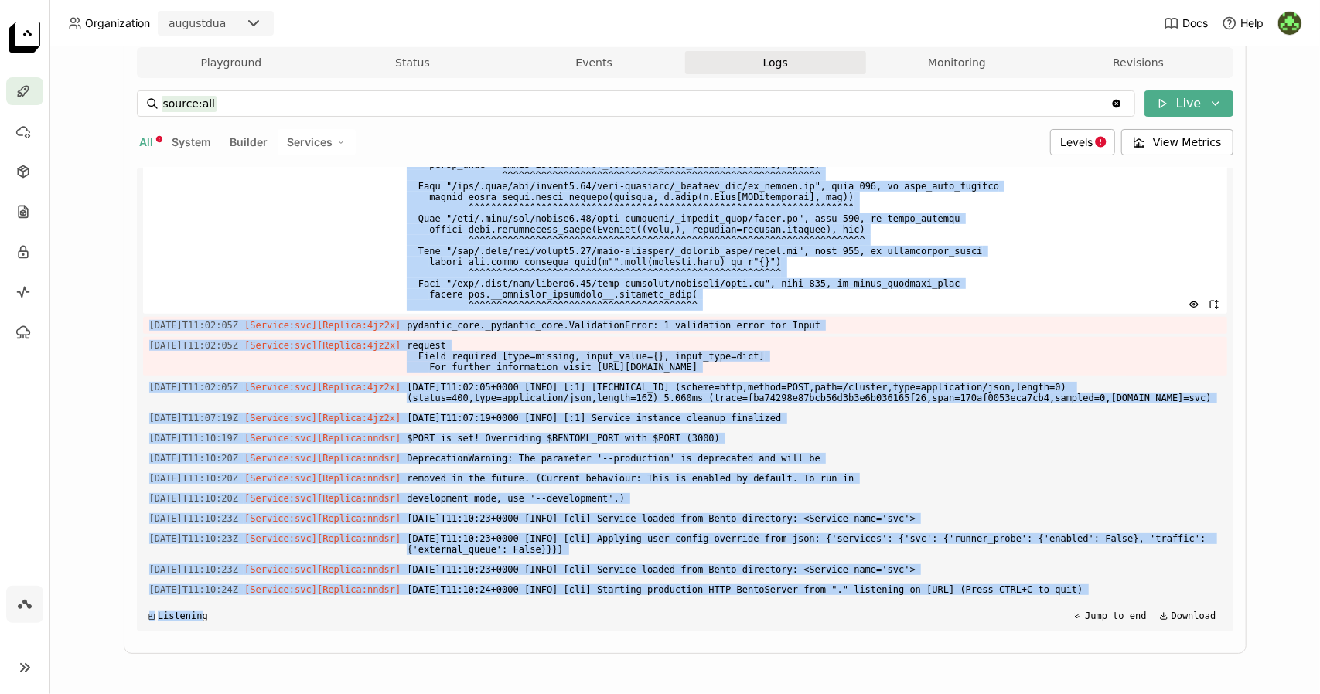
scroll to position [4616, 0]
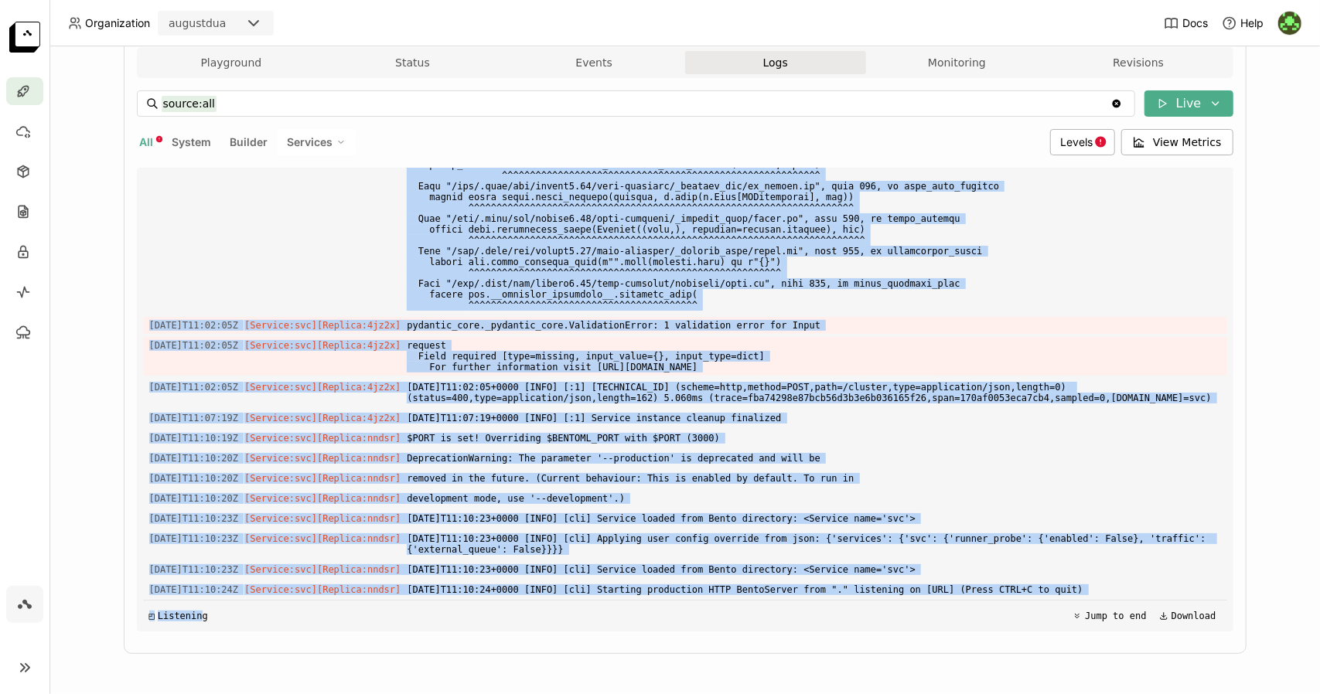
click at [1272, 220] on div "Deployments > komeant-clustering komeant-clustering Scaling Labels + Operators …" at bounding box center [684, 370] width 1270 height 648
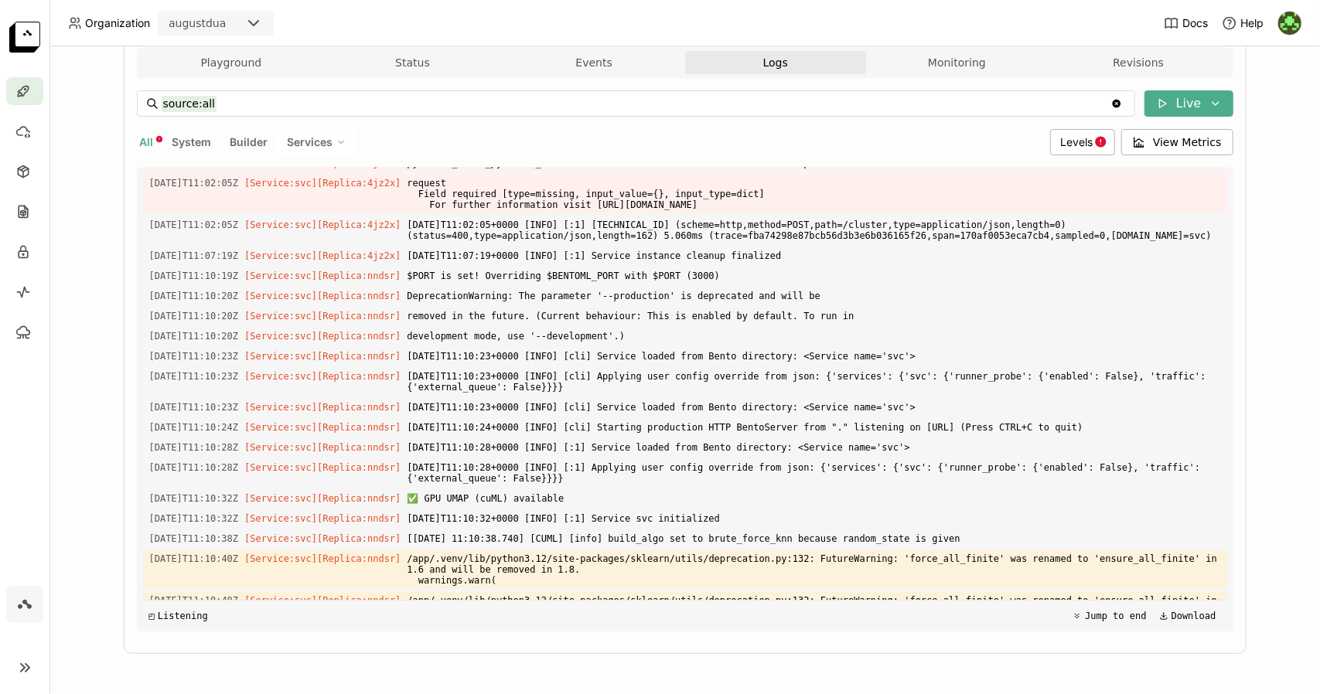
scroll to position [5977, 0]
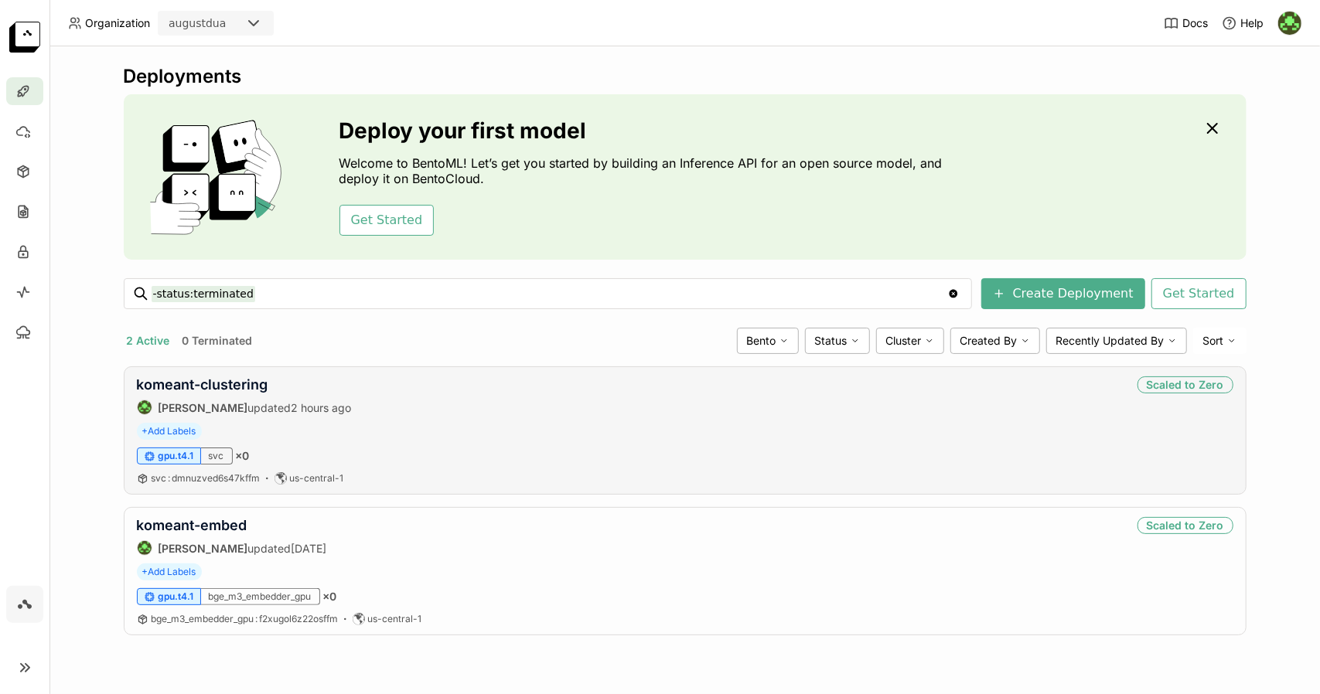
click at [1134, 436] on div "+ Add Labels" at bounding box center [685, 431] width 1096 height 17
click at [262, 381] on link "komeant-clustering" at bounding box center [202, 384] width 131 height 16
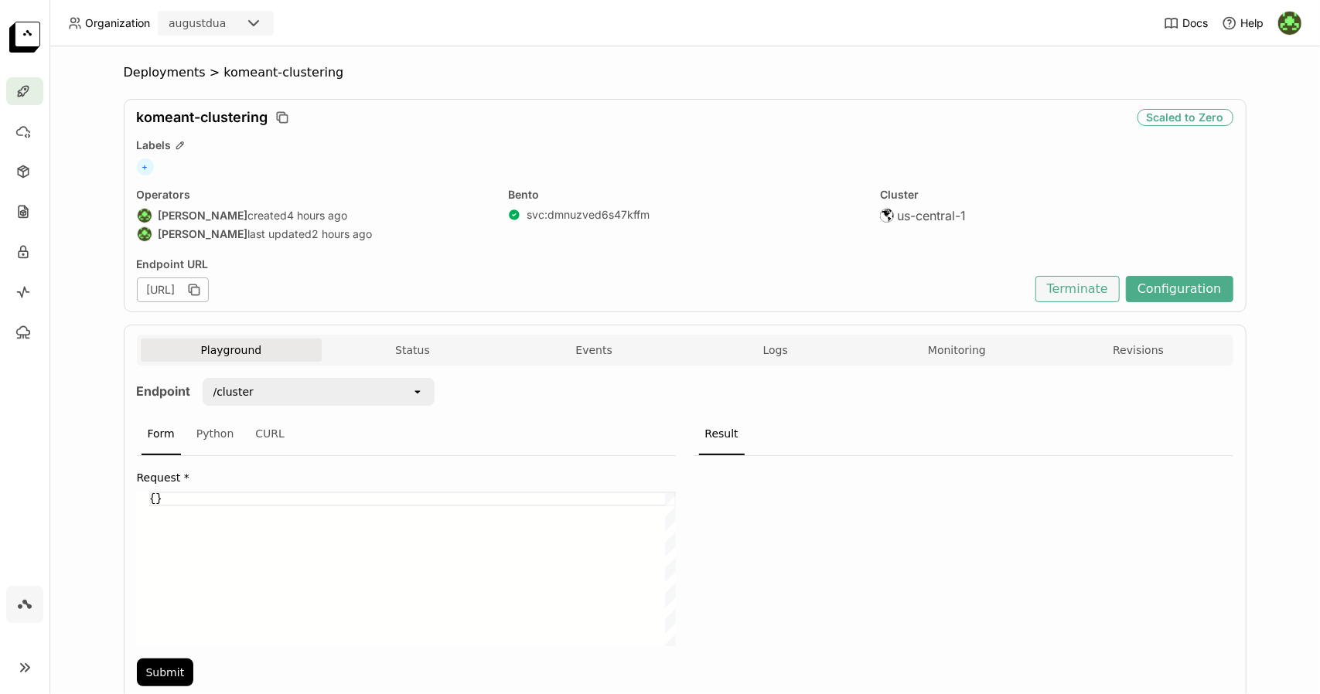
click at [1093, 288] on button "Terminate" at bounding box center [1077, 289] width 84 height 26
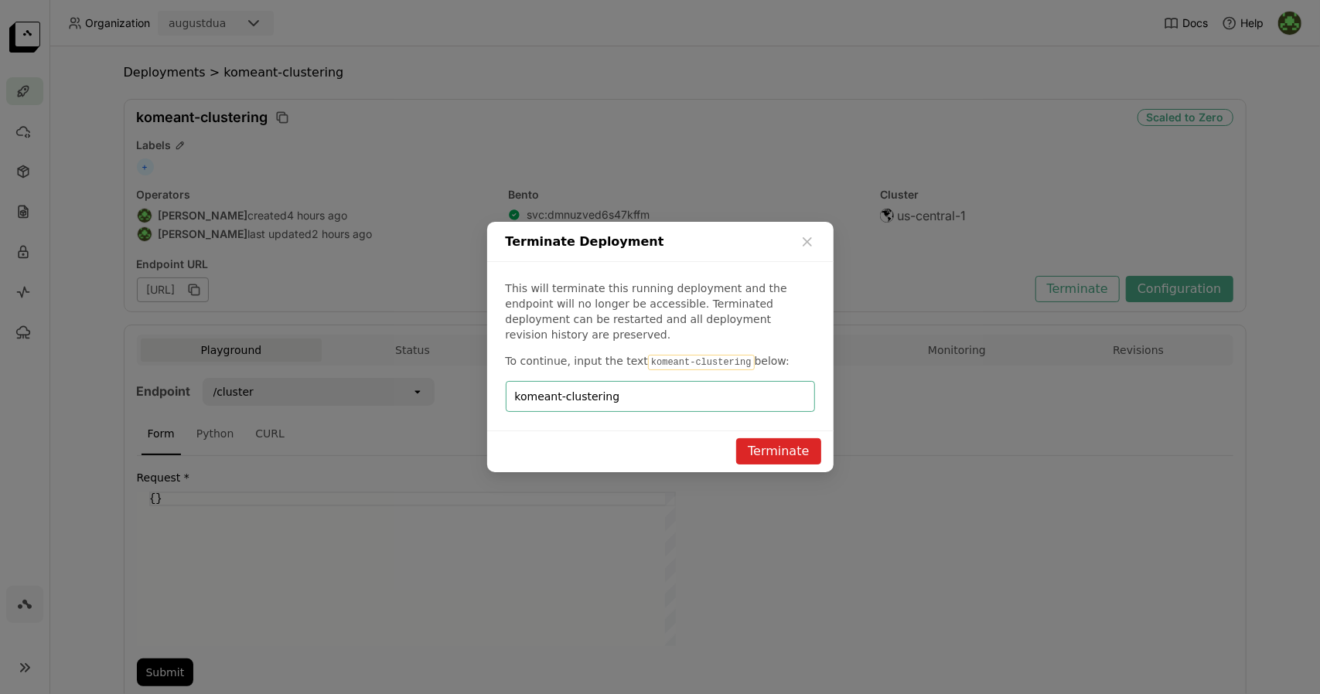
type input "komeant-clustering"
click at [801, 449] on button "Terminate" at bounding box center [778, 451] width 84 height 26
click at [801, 443] on div "Terminate" at bounding box center [777, 443] width 61 height 0
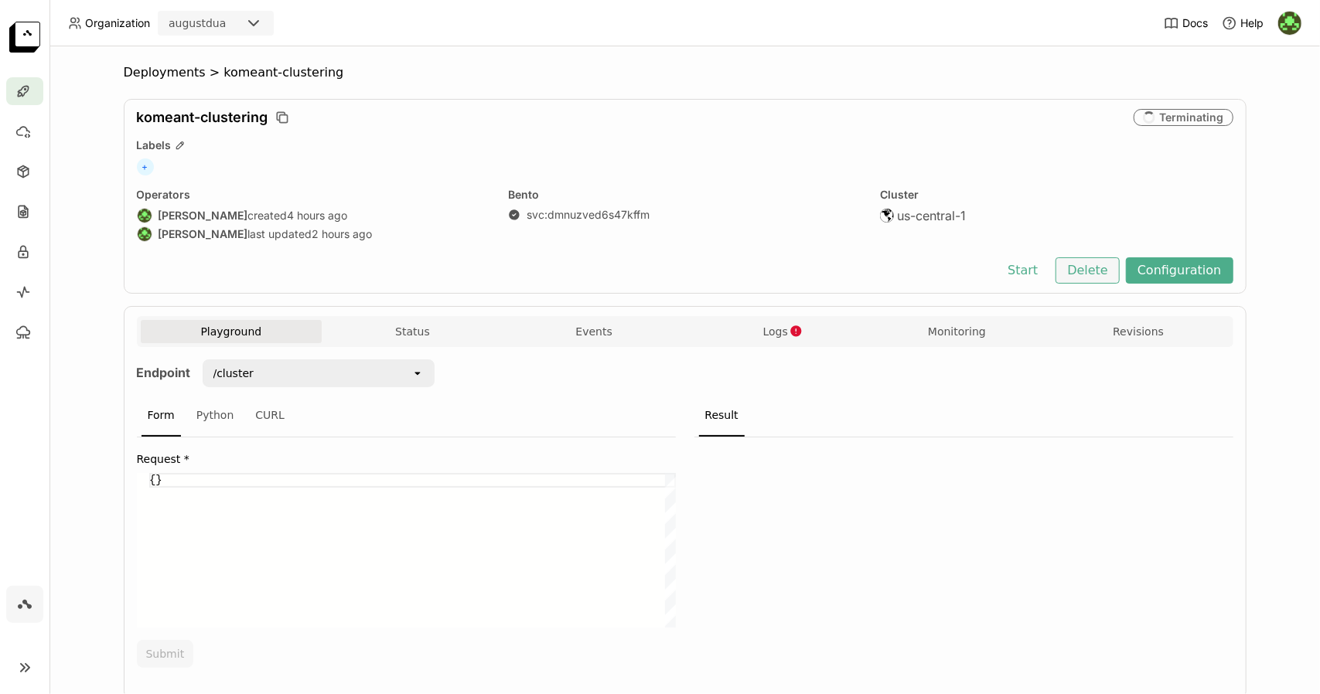
click at [1085, 279] on button "Delete" at bounding box center [1087, 270] width 64 height 26
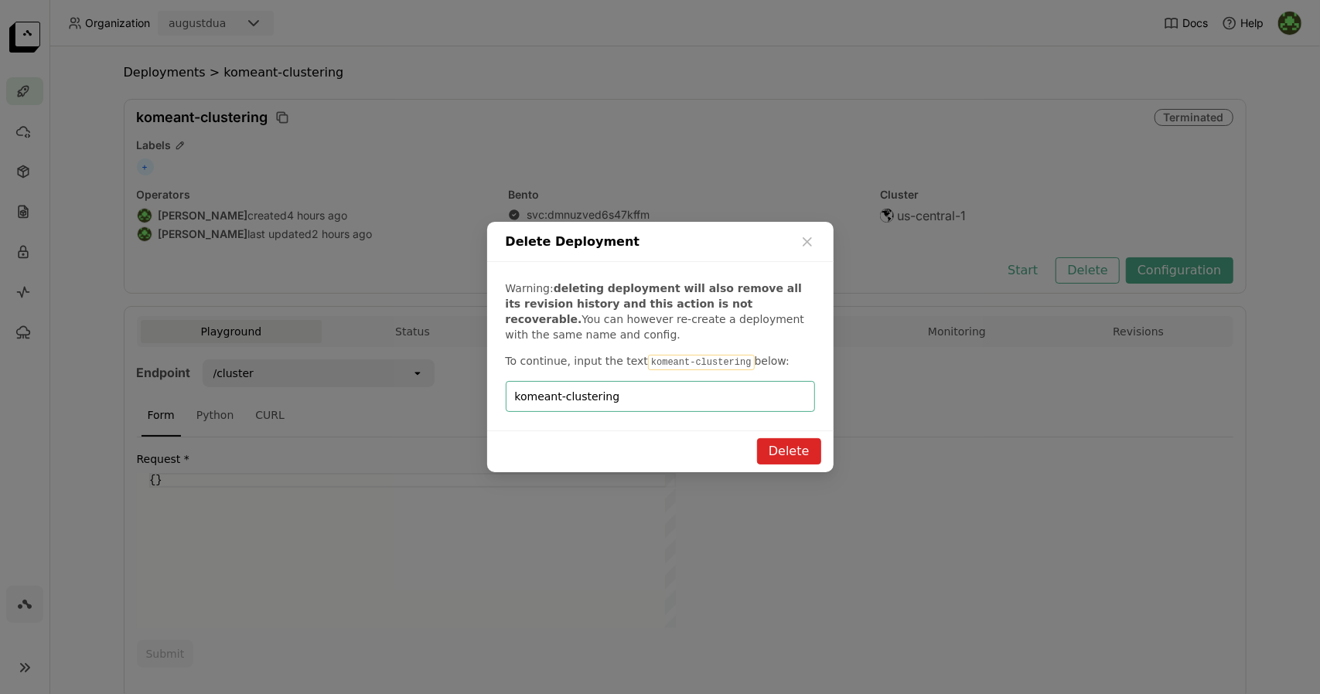
type input "komeant-clustering"
click at [800, 457] on button "Delete" at bounding box center [789, 451] width 64 height 26
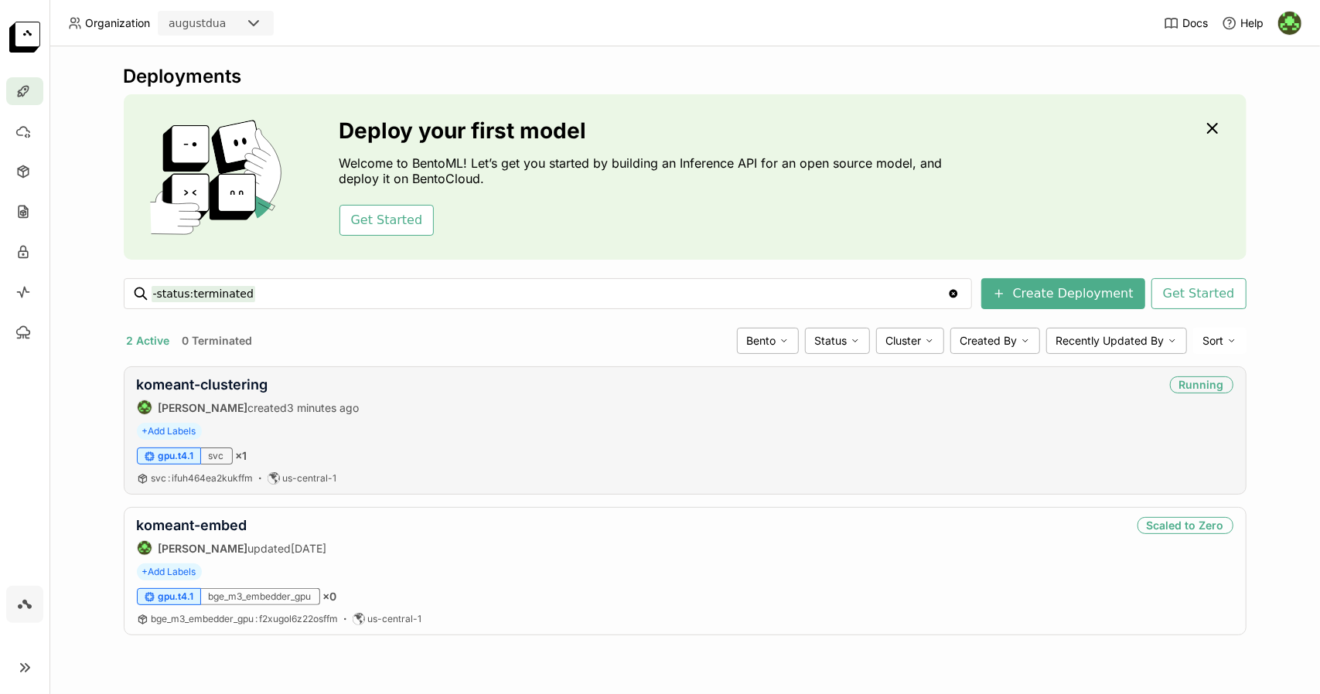
click at [1016, 432] on div "+ Add Labels" at bounding box center [685, 431] width 1096 height 17
click at [242, 383] on link "komeant-clustering" at bounding box center [202, 384] width 131 height 16
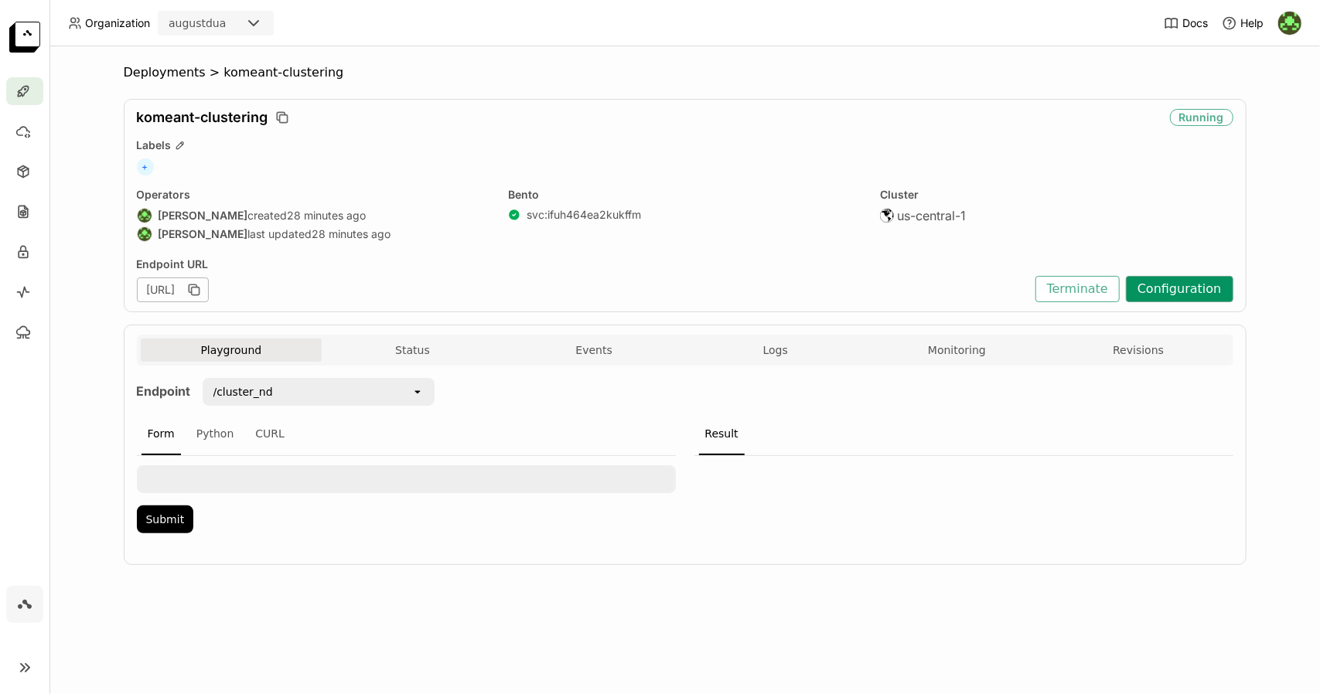
click at [1217, 292] on button "Configuration" at bounding box center [1178, 289] width 107 height 26
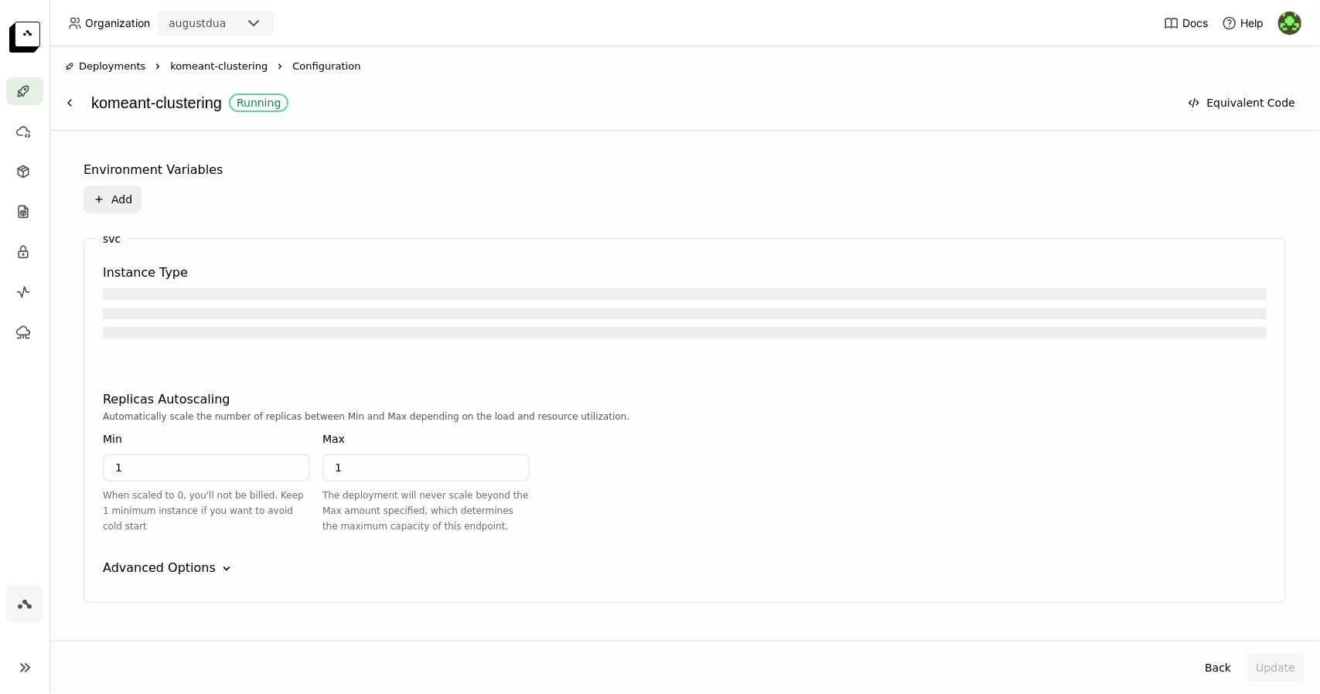
scroll to position [622, 0]
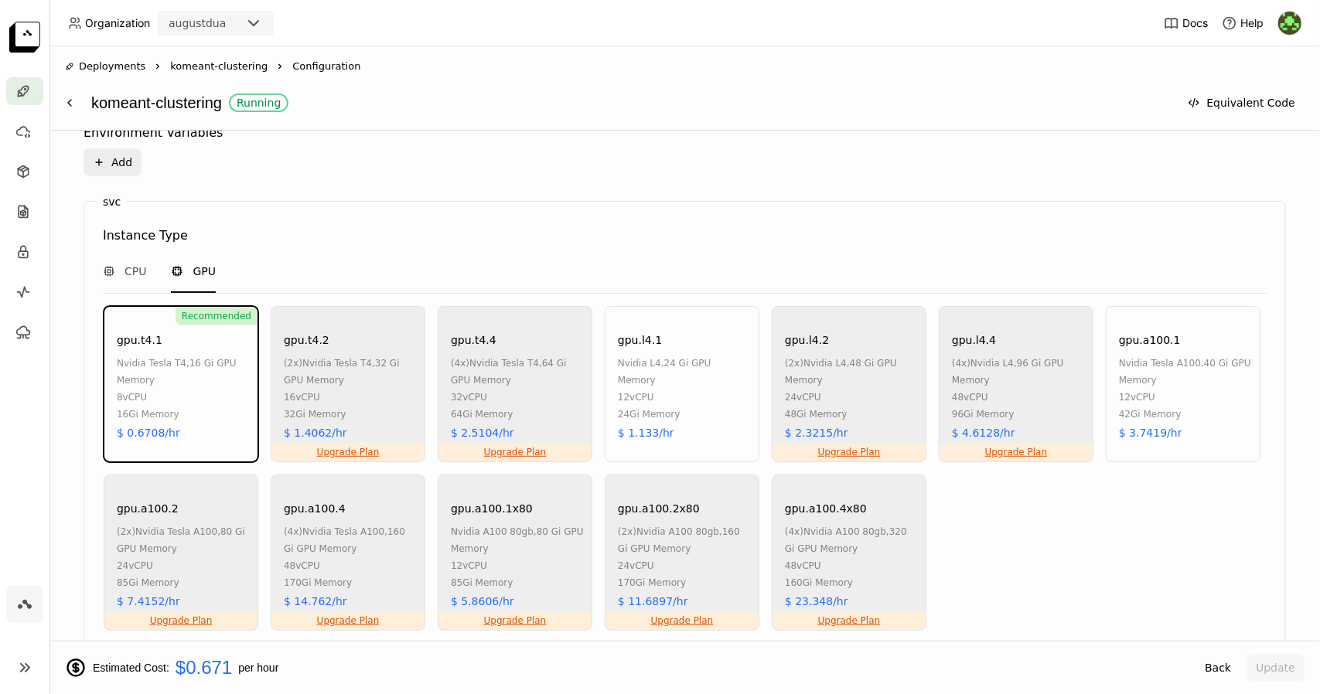
click at [232, 431] on div "Recommended gpu.t4.1 nvidia tesla t4 , 16 Gi GPU Memory 8 vCPU 16Gi Memory $ 0.…" at bounding box center [181, 384] width 155 height 156
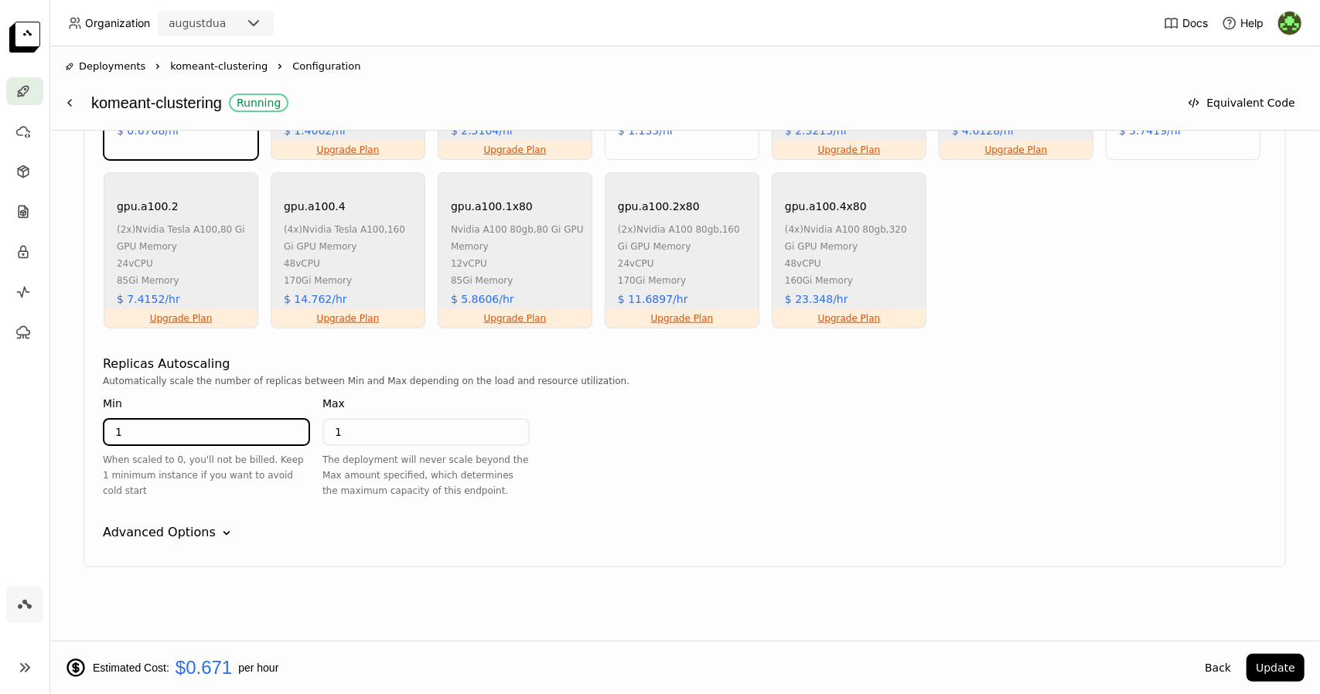
click at [232, 431] on input "1" at bounding box center [206, 432] width 204 height 25
type input "0"
click at [1290, 662] on button "Update" at bounding box center [1275, 668] width 58 height 28
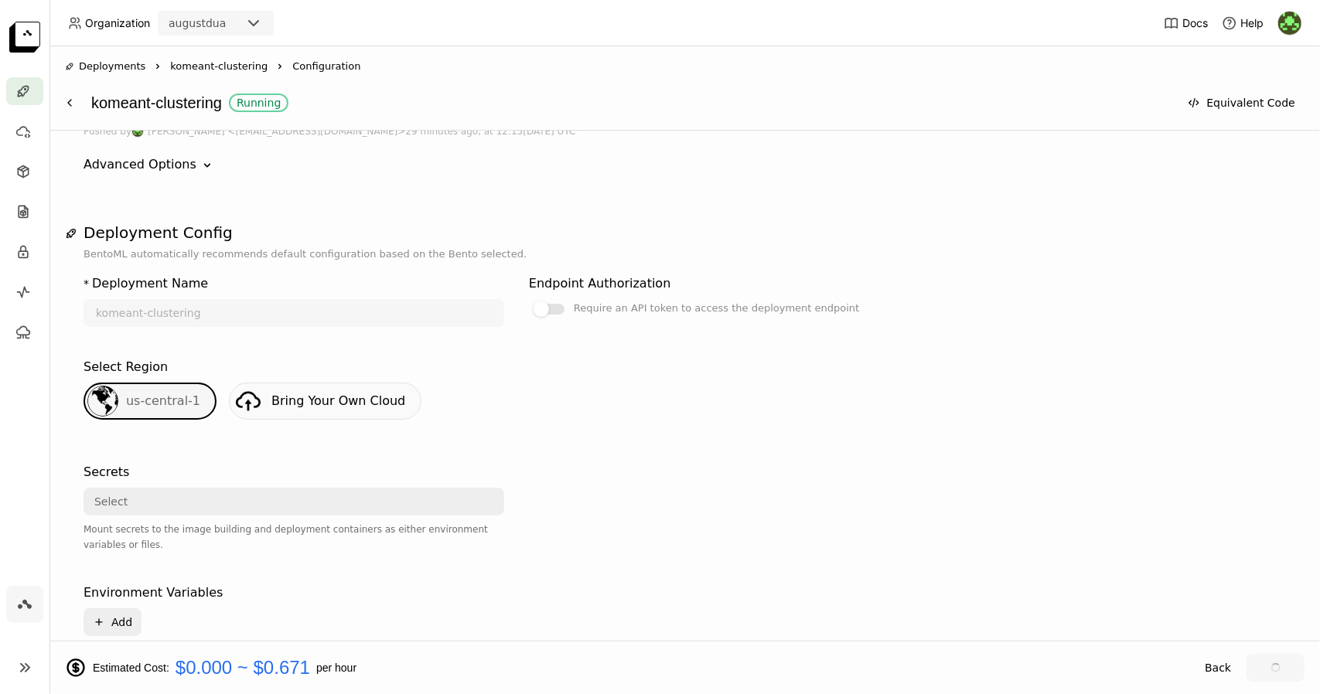
scroll to position [0, 0]
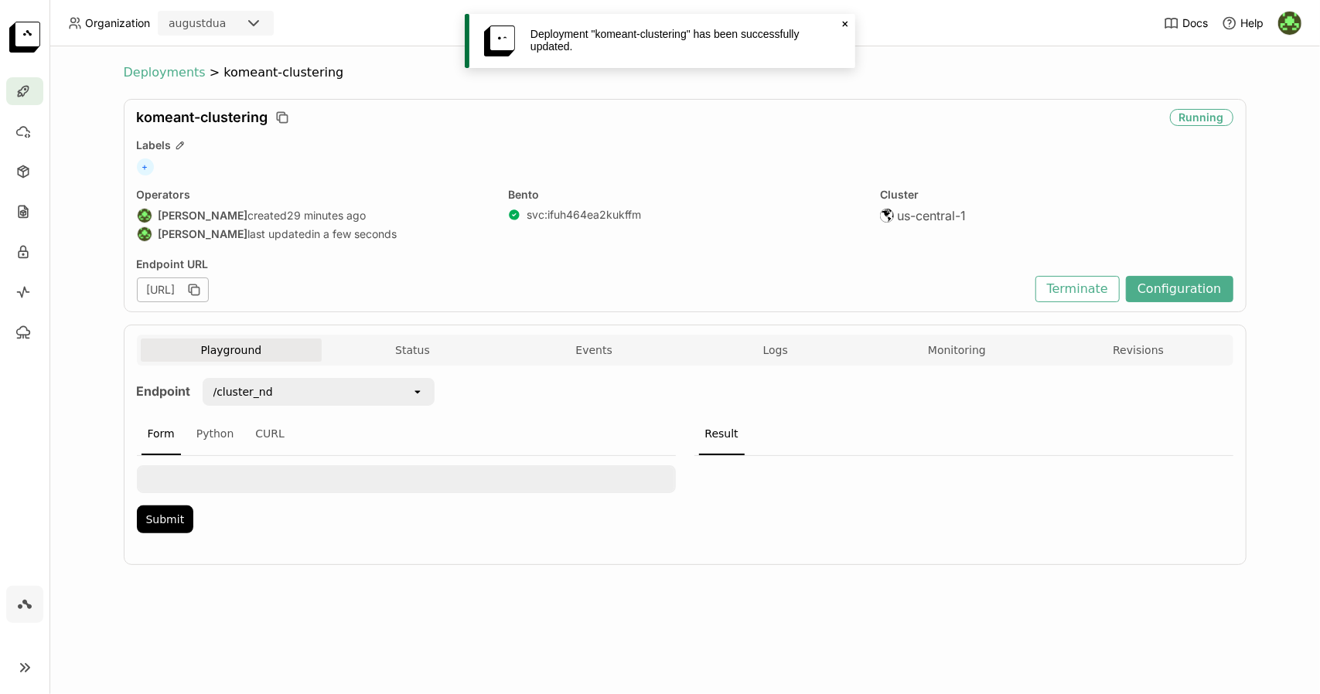
click at [175, 76] on span "Deployments" at bounding box center [165, 72] width 82 height 15
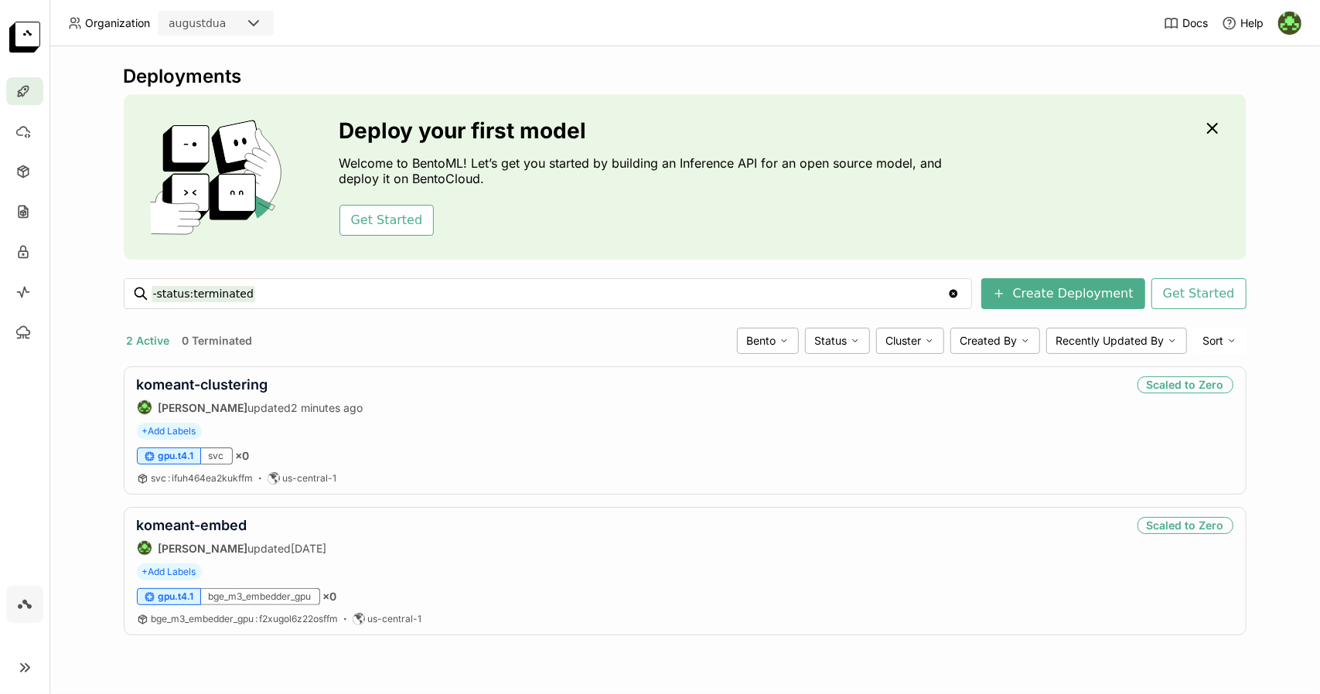
click at [58, 351] on div "Deployments Deploy your first model Welcome to BentoML! Let’s get you started b…" at bounding box center [684, 370] width 1270 height 648
click at [434, 415] on div "komeant-clustering [PERSON_NAME] updated 5 minutes ago Scaled to Zero + Add Lab…" at bounding box center [685, 430] width 1122 height 128
click at [240, 376] on link "komeant-clustering" at bounding box center [202, 384] width 131 height 16
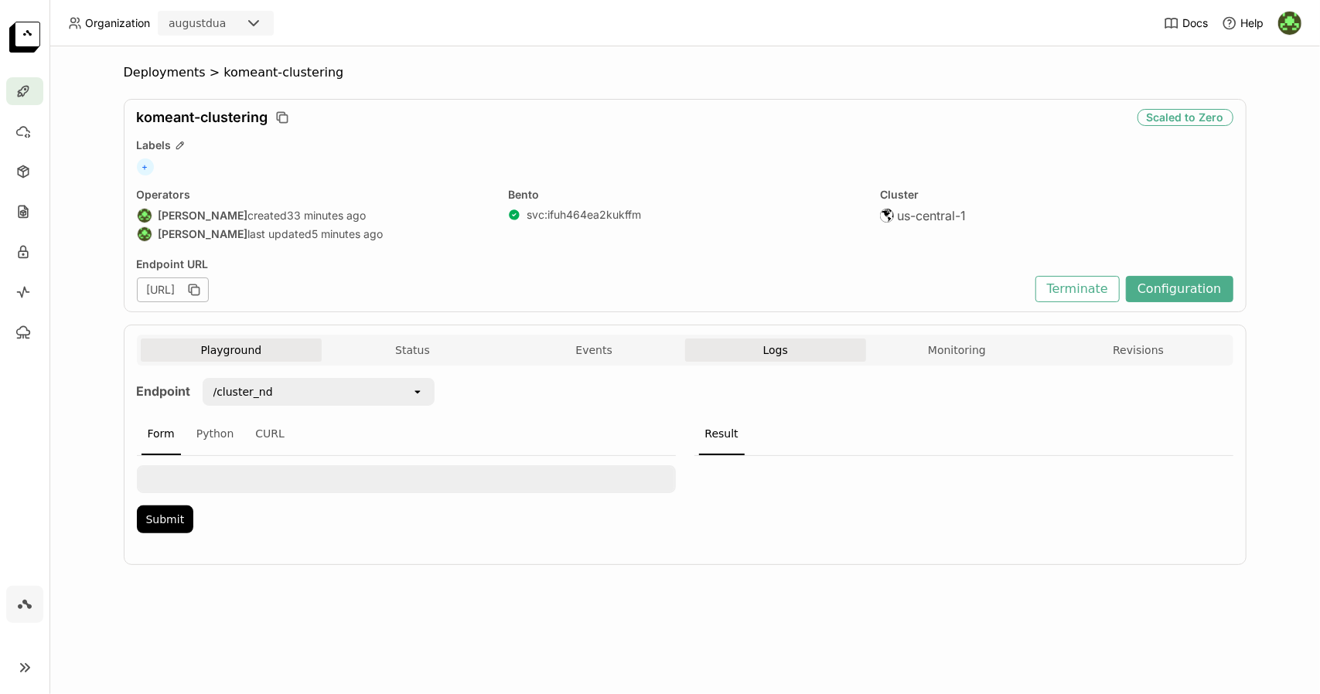
click at [782, 352] on span "Logs" at bounding box center [775, 350] width 25 height 14
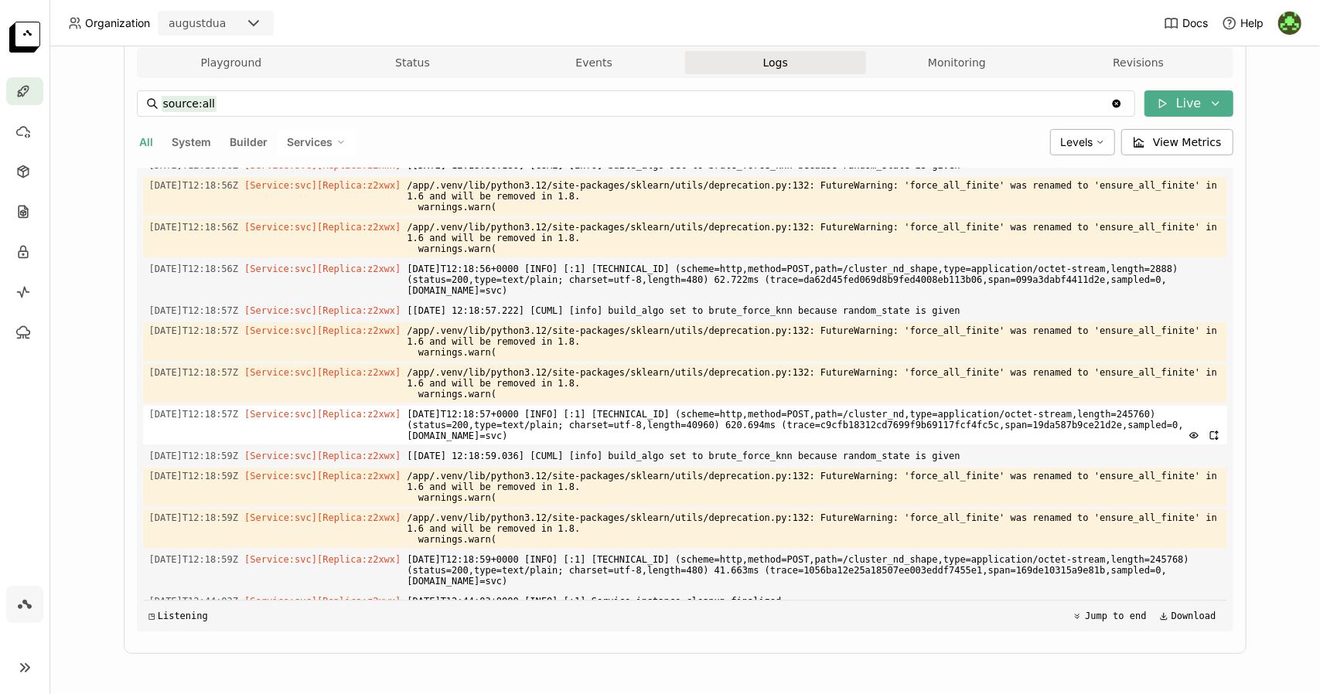
scroll to position [2714, 0]
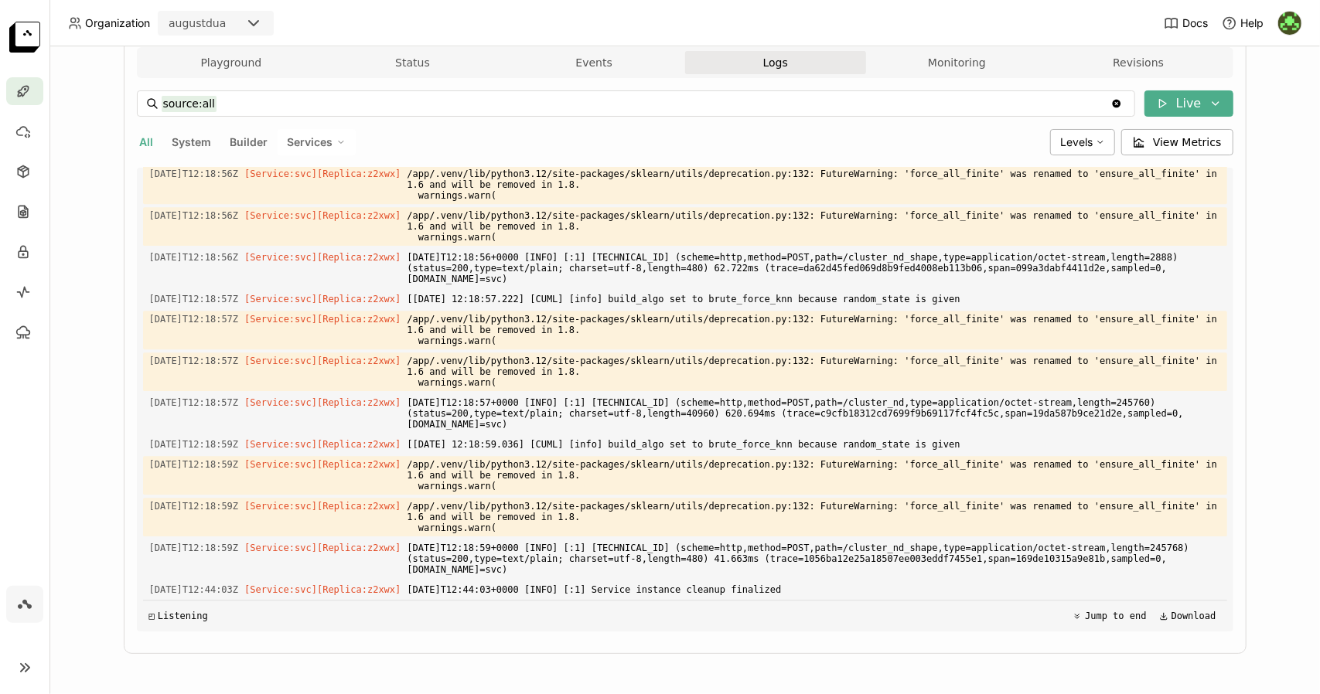
click at [1170, 115] on div "source:all source:all Clear value Live All System Builder Services Levels View …" at bounding box center [685, 360] width 1096 height 541
click at [1178, 111] on button "Live" at bounding box center [1188, 103] width 89 height 26
click at [1101, 158] on button "Time / Date Range" at bounding box center [1096, 161] width 260 height 26
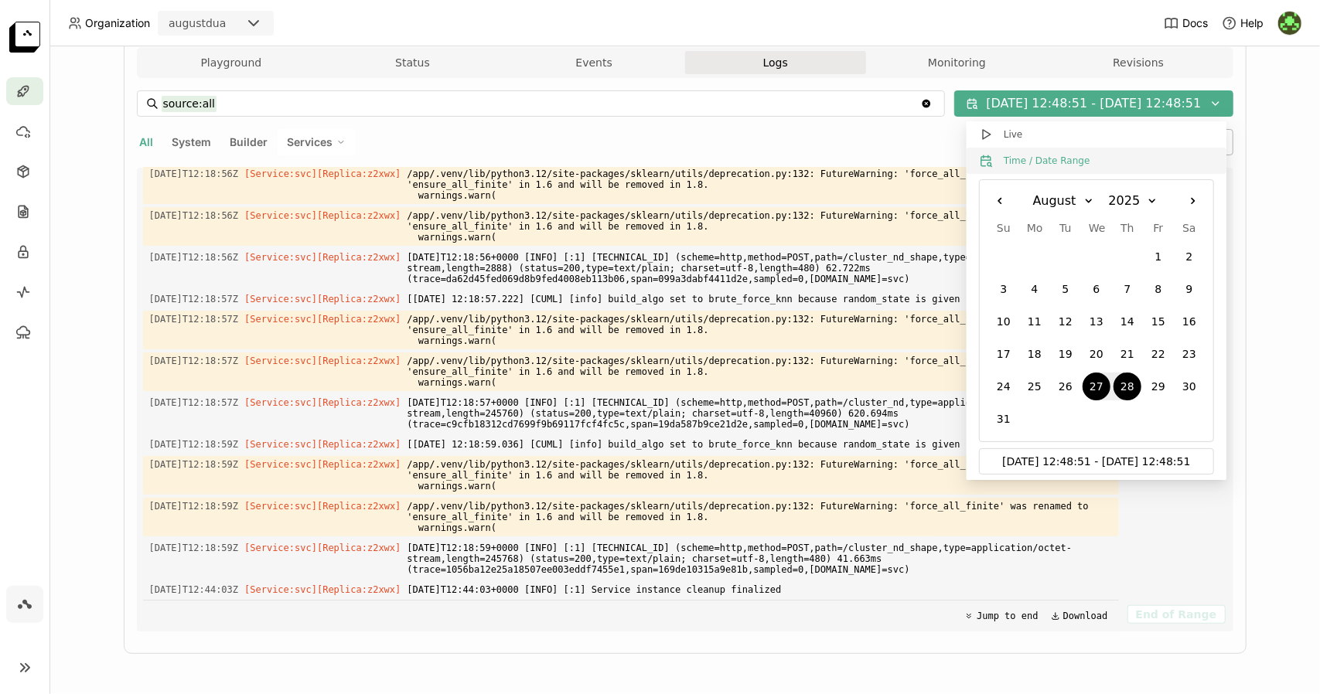
scroll to position [21247, 0]
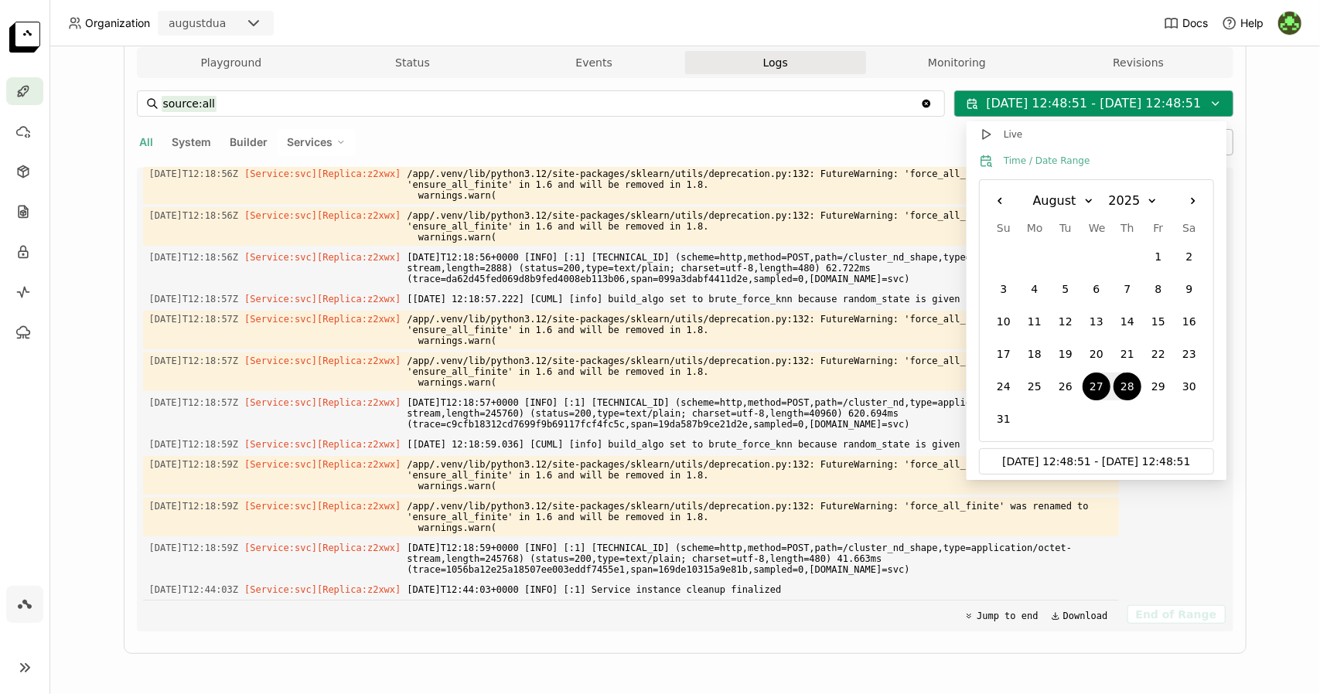
click at [1115, 112] on button "[DATE] 12:48:51 - [DATE] 12:48:51" at bounding box center [1093, 103] width 278 height 26
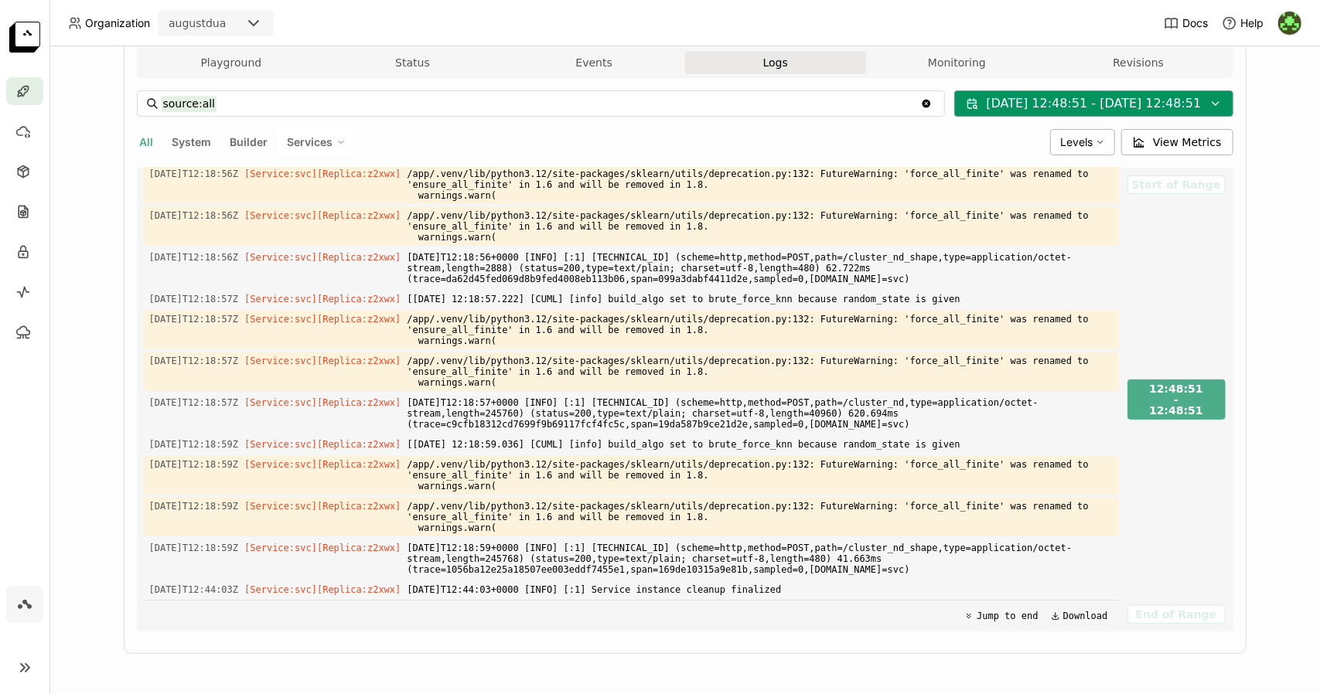
click at [1212, 103] on icon at bounding box center [1215, 103] width 12 height 12
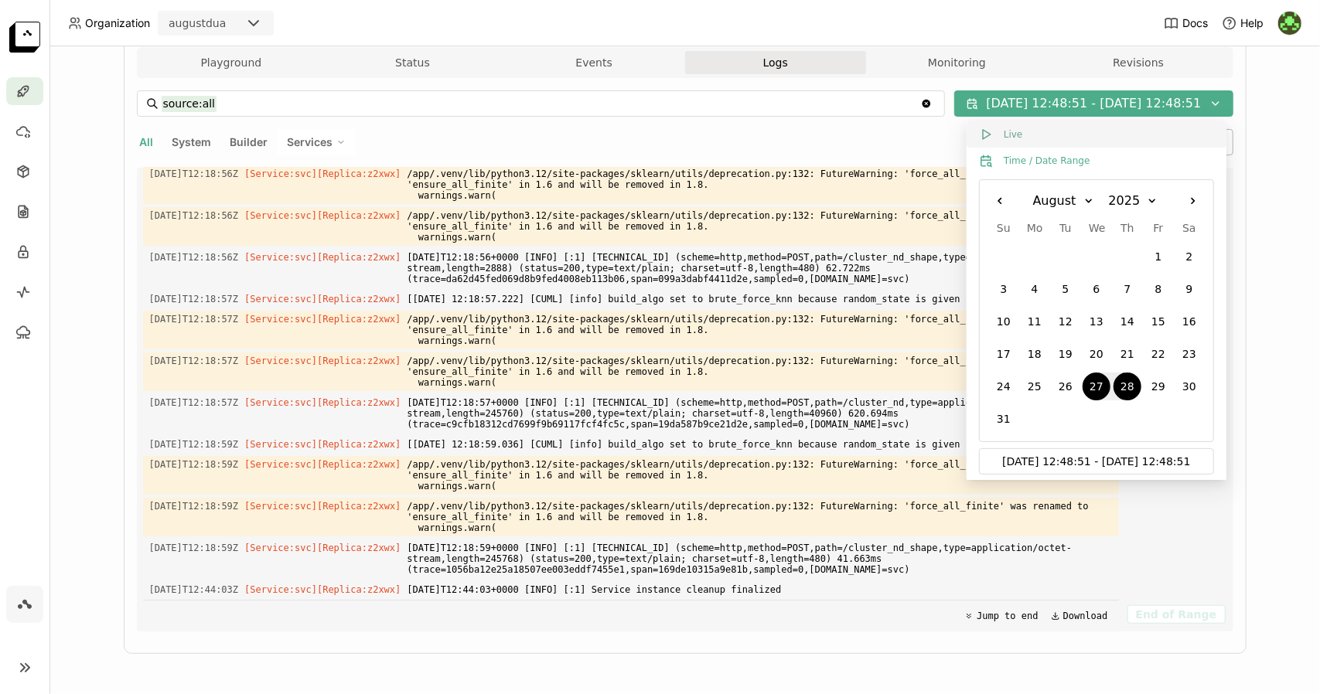
click at [986, 140] on icon at bounding box center [986, 135] width 14 height 14
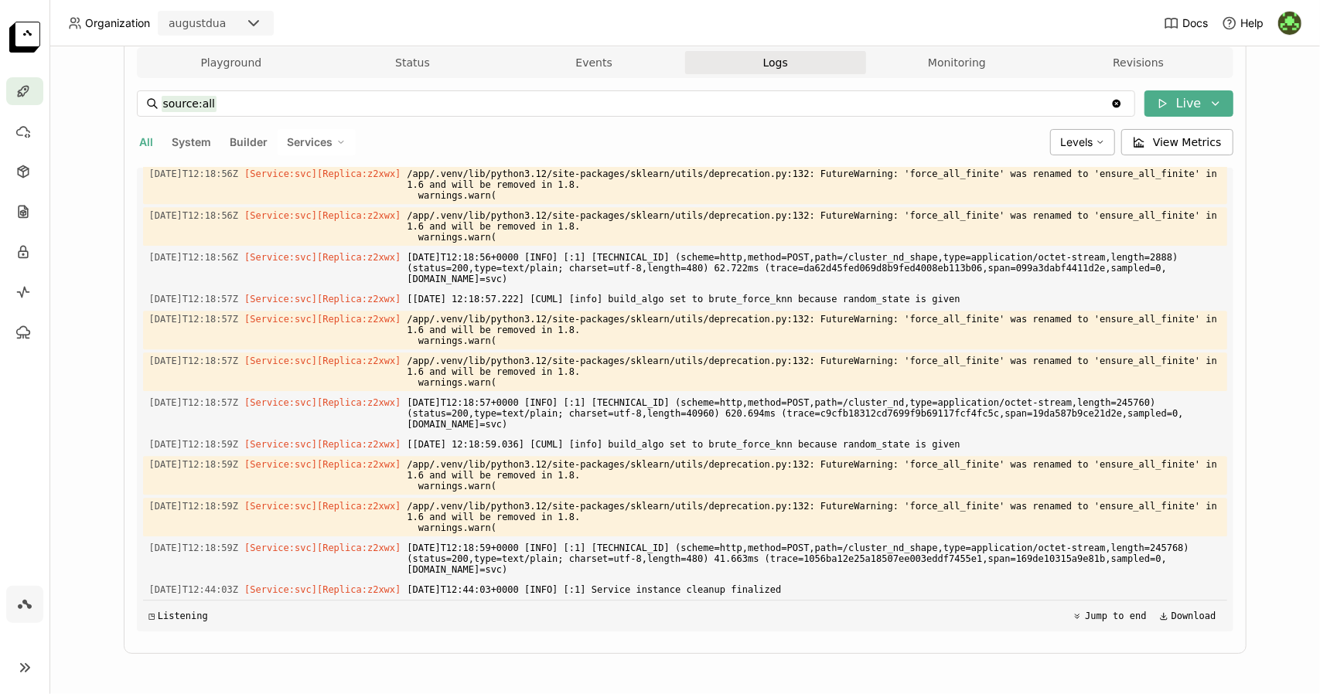
scroll to position [2714, 0]
click at [409, 60] on button "Status" at bounding box center [413, 62] width 182 height 23
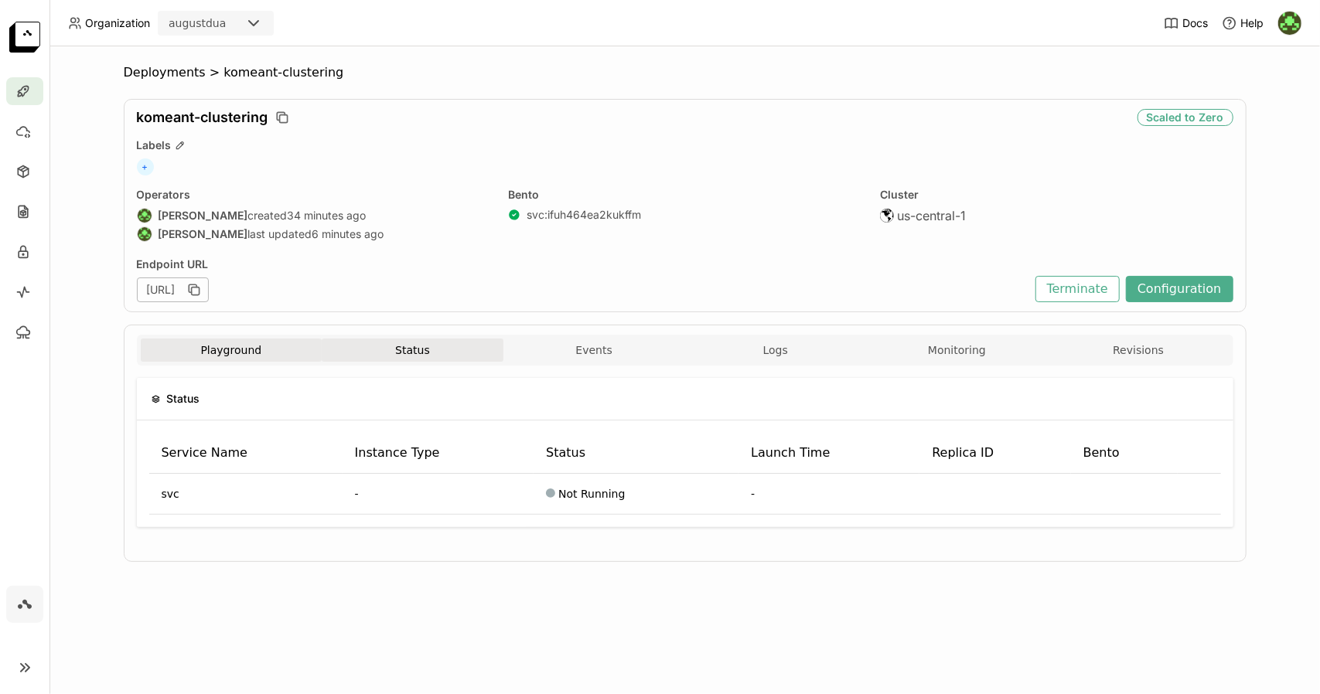
click at [283, 353] on button "Playground" at bounding box center [232, 350] width 182 height 23
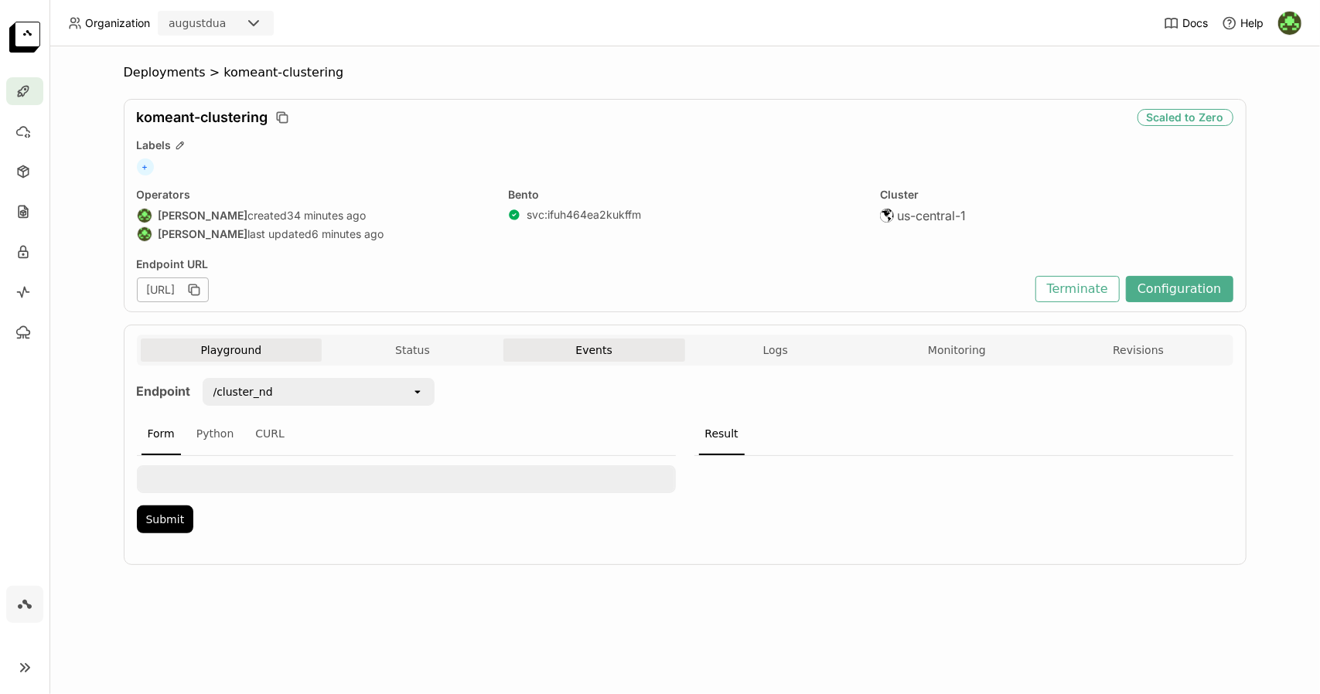
click at [583, 344] on button "Events" at bounding box center [594, 350] width 182 height 23
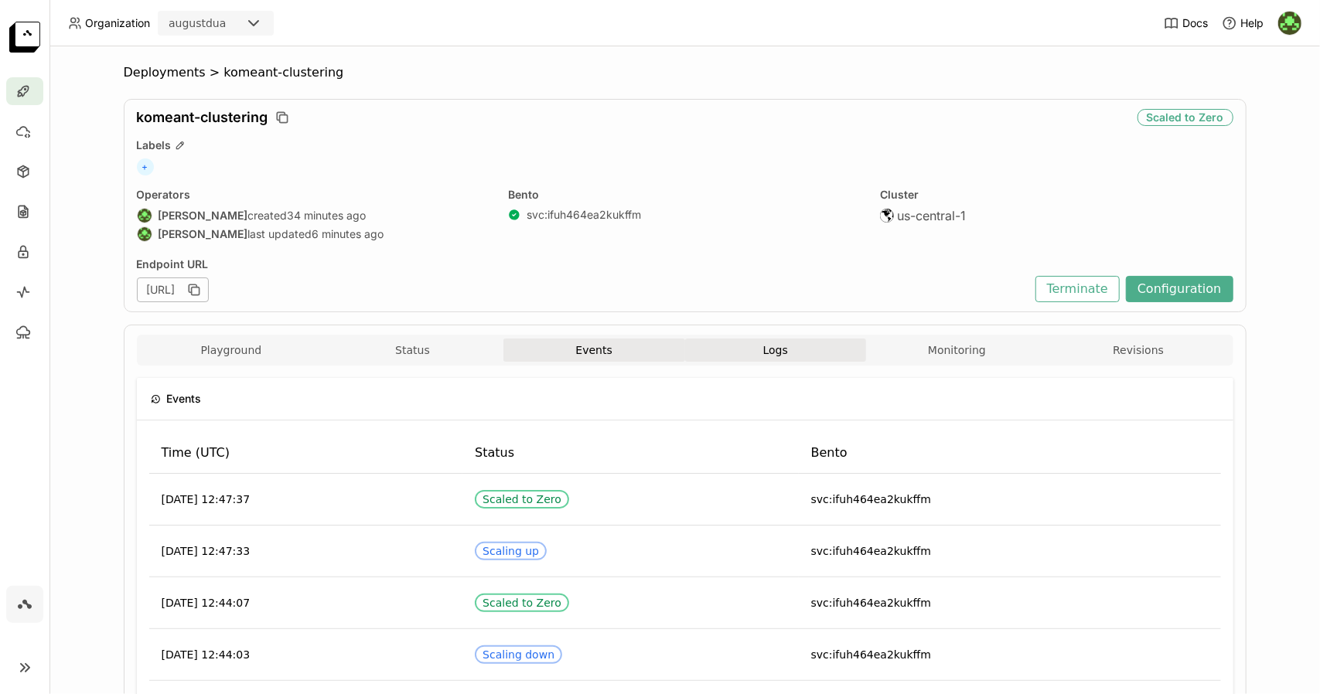
click at [767, 358] on button "Logs" at bounding box center [776, 350] width 182 height 23
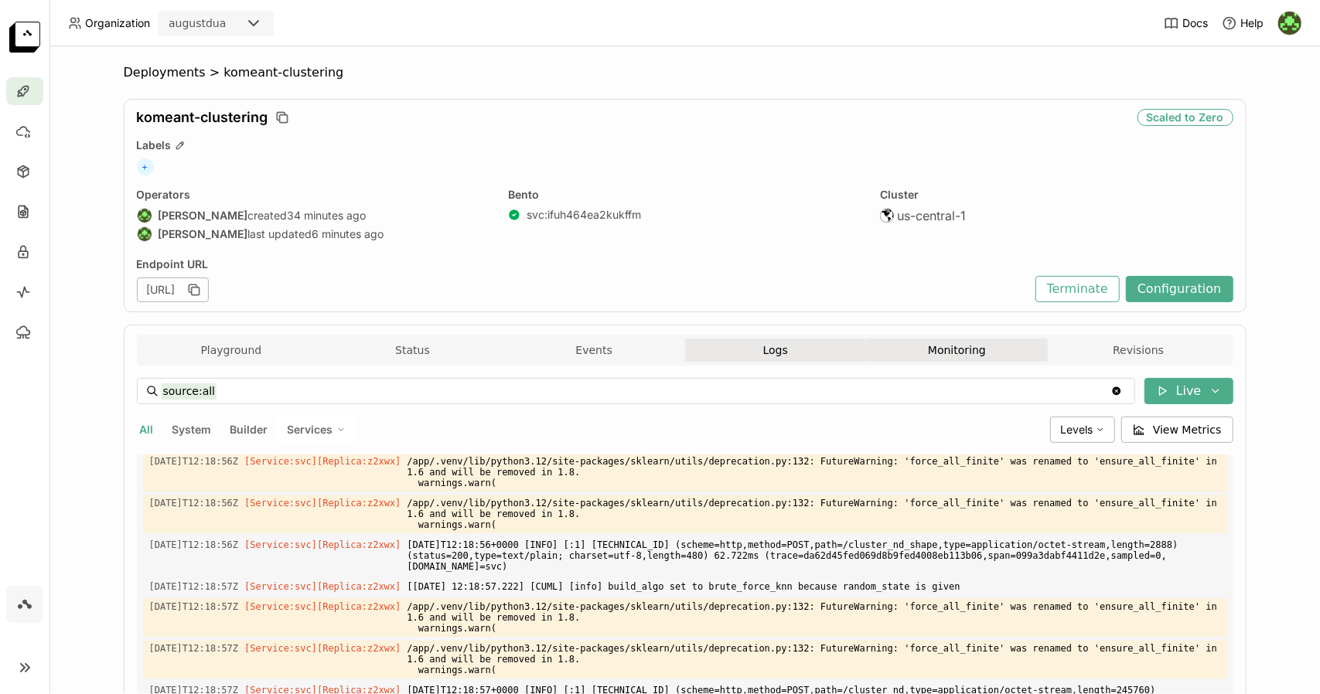
click at [940, 347] on button "Monitoring" at bounding box center [957, 350] width 182 height 23
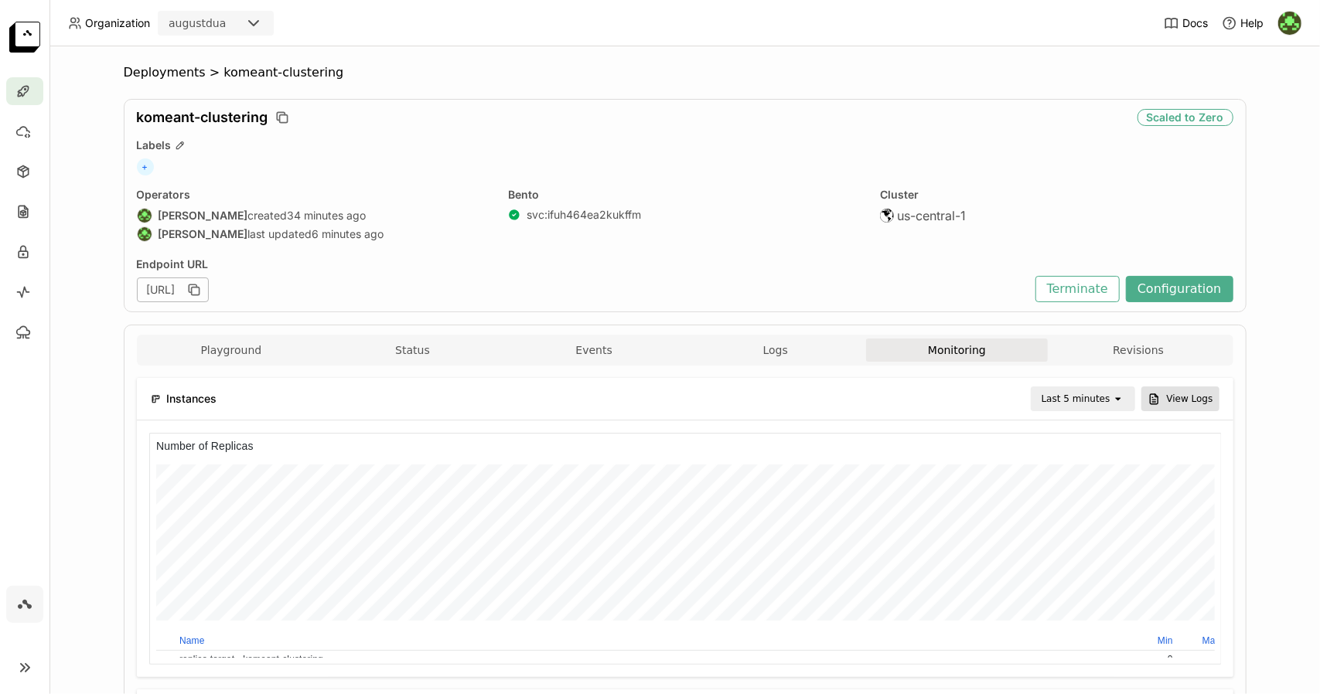
click at [1155, 393] on icon at bounding box center [1153, 399] width 13 height 13
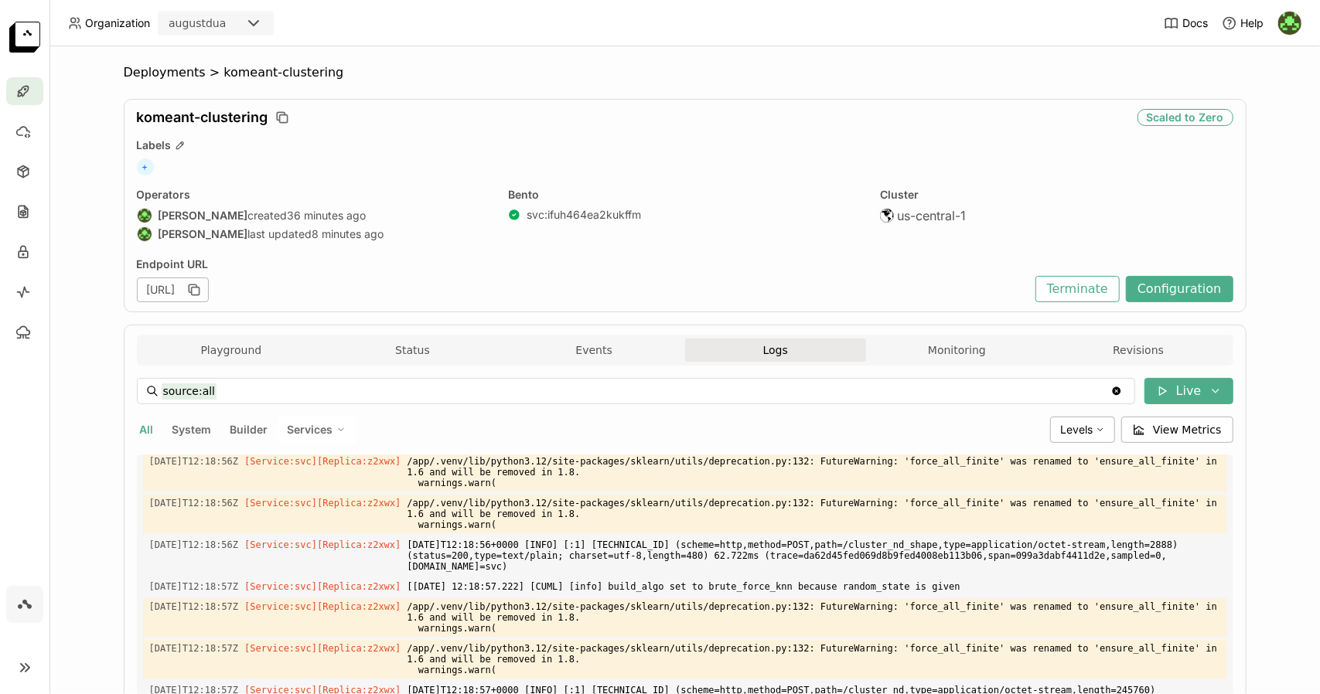
click at [34, 42] on img at bounding box center [24, 37] width 31 height 31
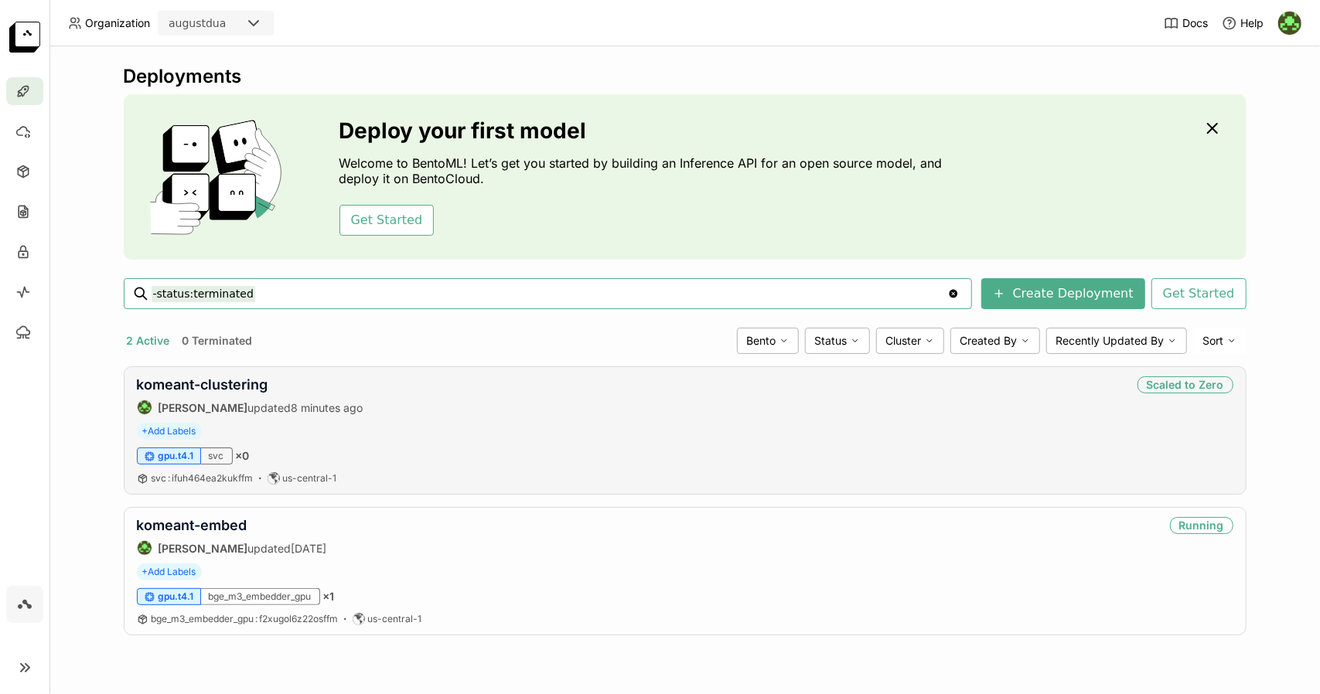
click at [1100, 389] on div "komeant-clustering [PERSON_NAME] updated 8 minutes ago Scaled to Zero" at bounding box center [685, 395] width 1096 height 39
click at [214, 387] on link "komeant-clustering" at bounding box center [202, 384] width 131 height 16
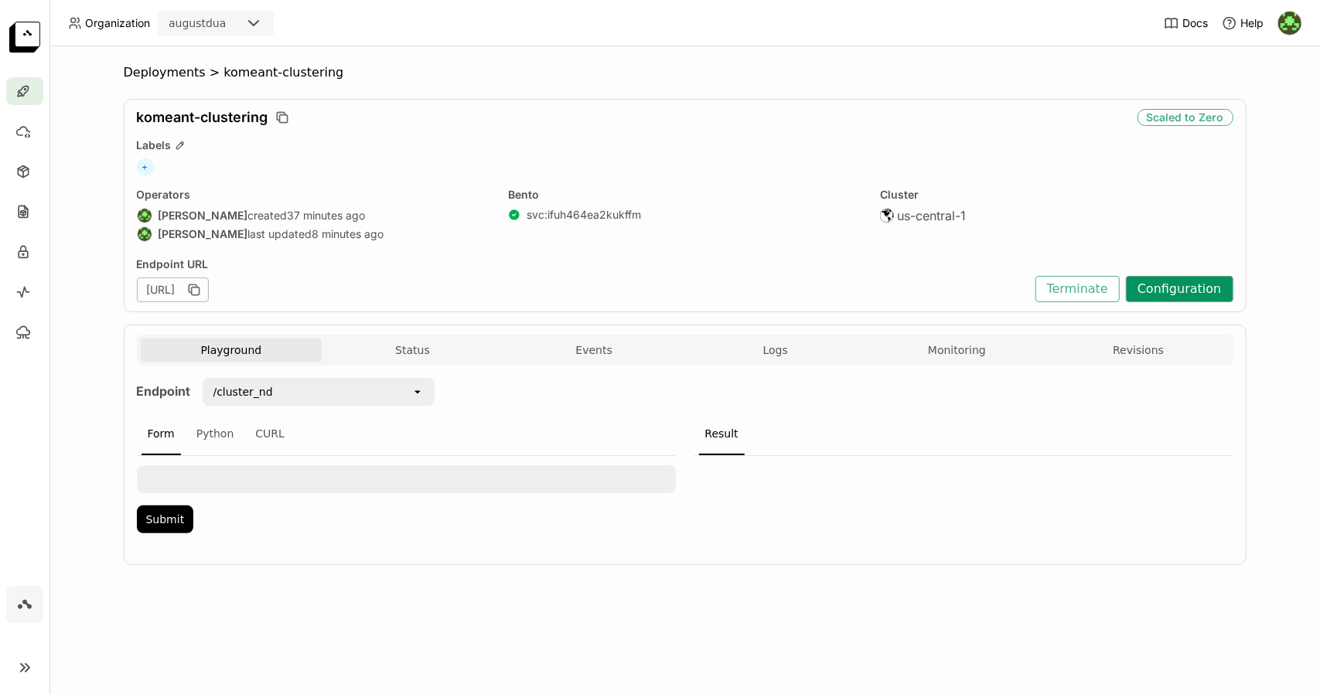
click at [1150, 291] on button "Configuration" at bounding box center [1178, 289] width 107 height 26
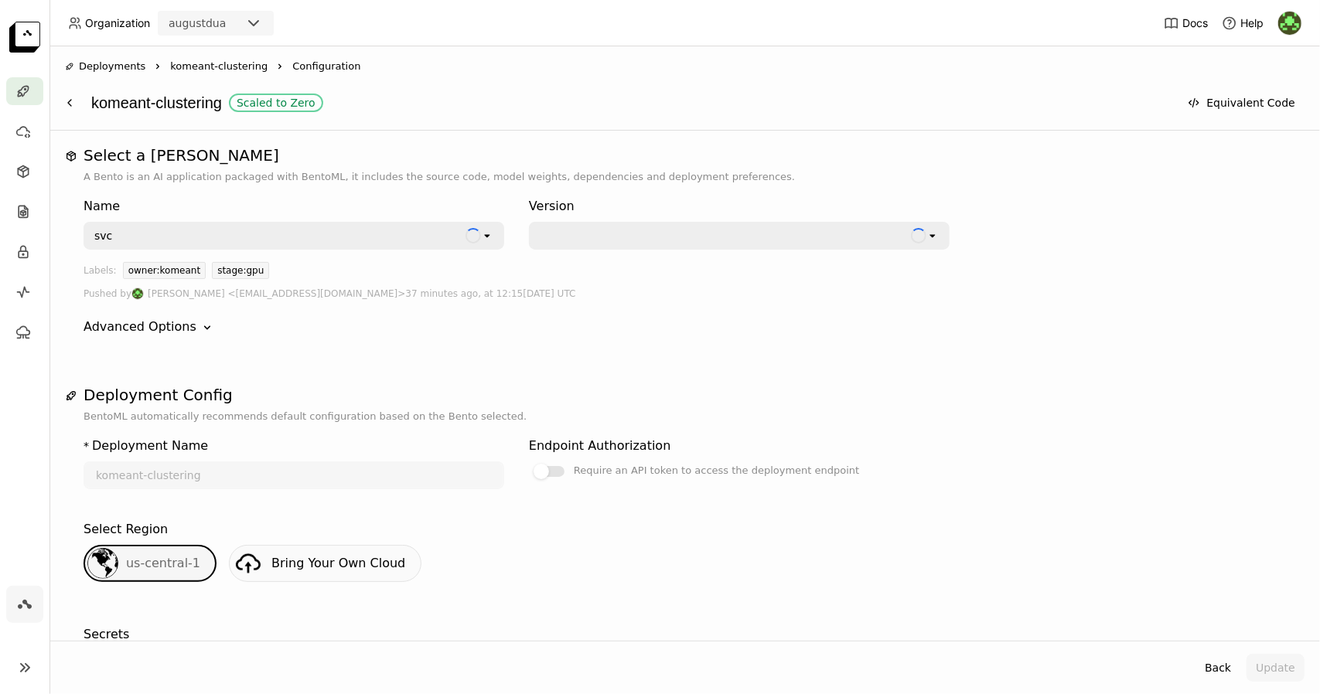
scroll to position [622, 0]
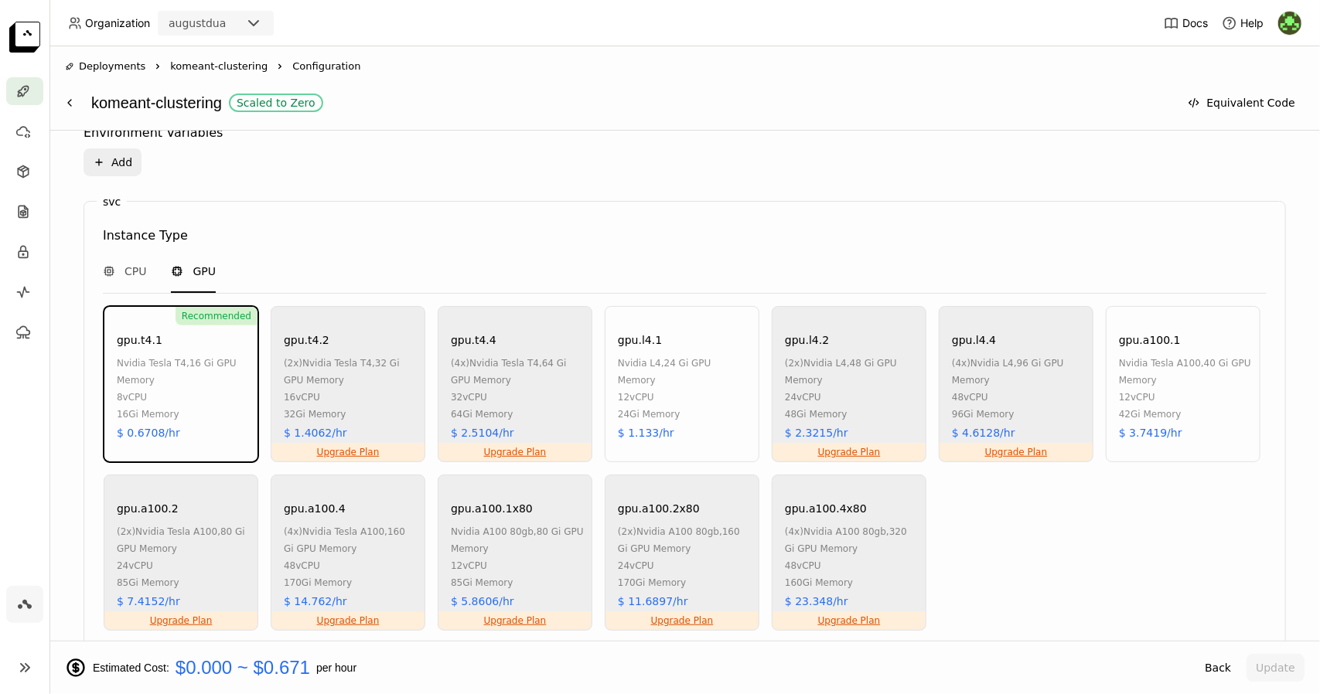
click at [196, 435] on div "Recommended gpu.t4.1 nvidia tesla t4 , 16 Gi GPU Memory 8 vCPU 16Gi Memory $ 0.…" at bounding box center [181, 384] width 155 height 156
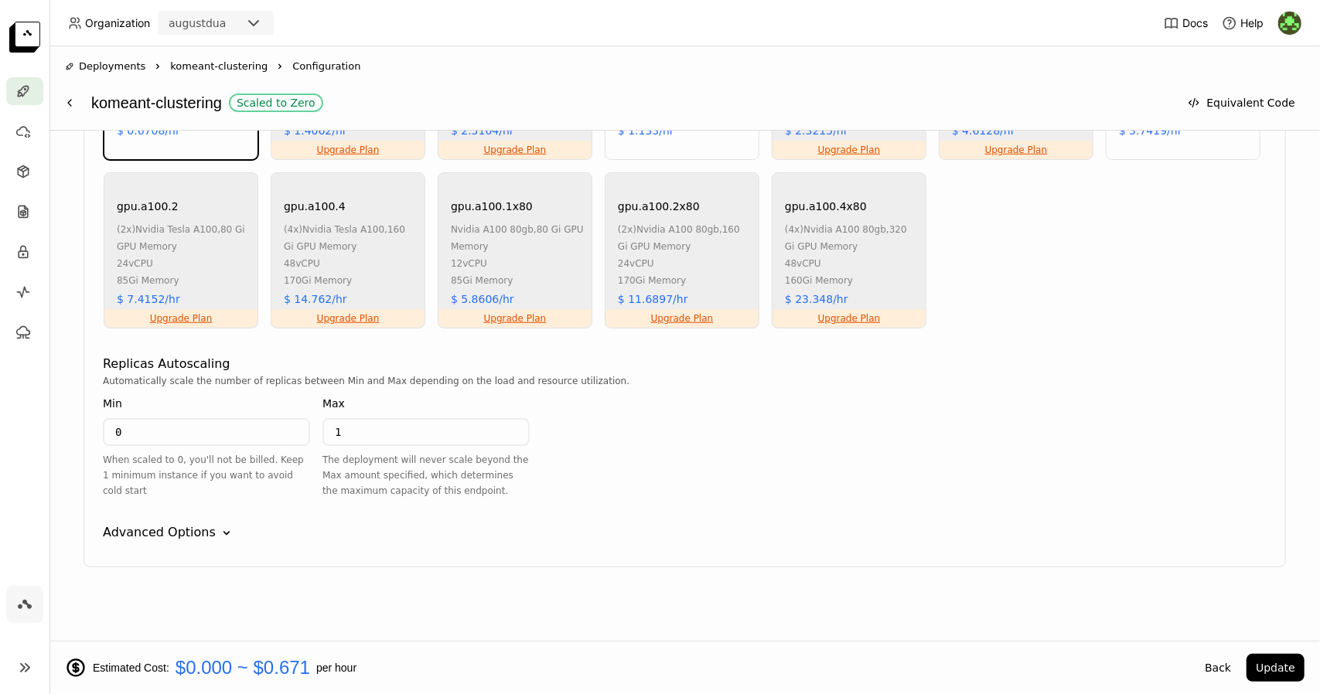
click at [186, 424] on input "0" at bounding box center [206, 432] width 204 height 25
type input "1"
click at [1271, 664] on button "Update" at bounding box center [1275, 668] width 58 height 28
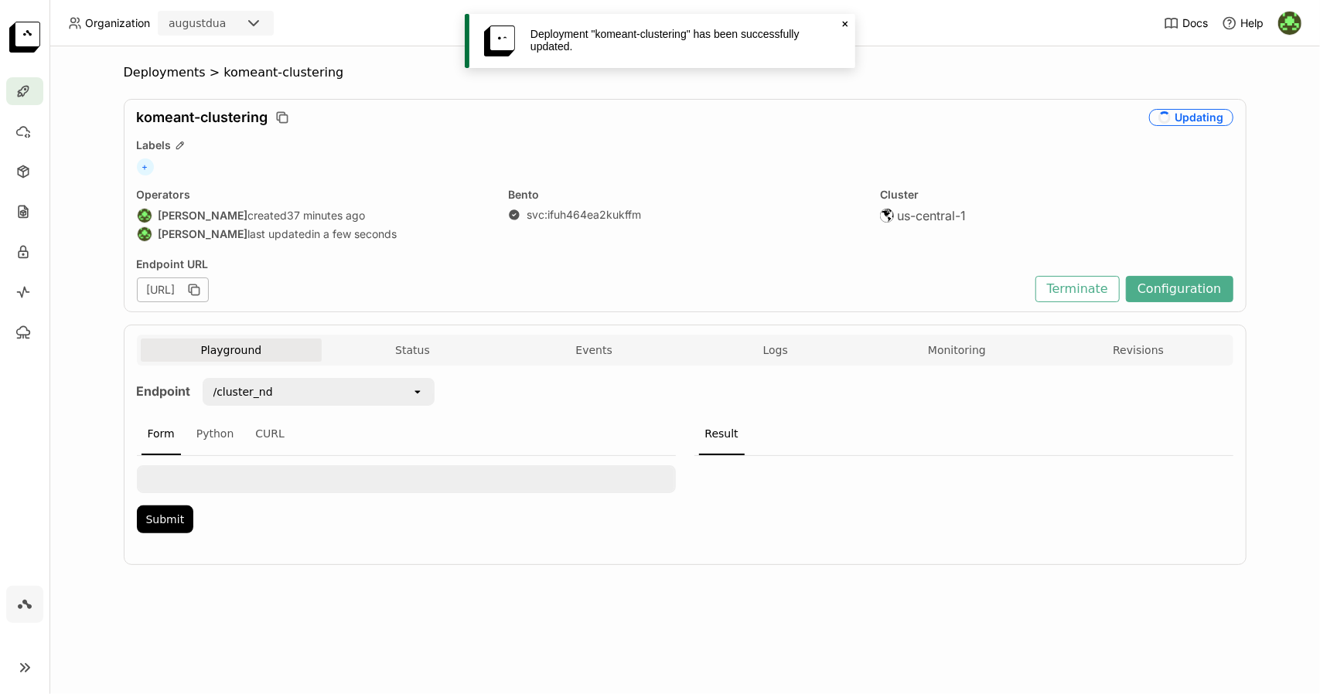
click at [845, 22] on icon "Close" at bounding box center [845, 24] width 12 height 12
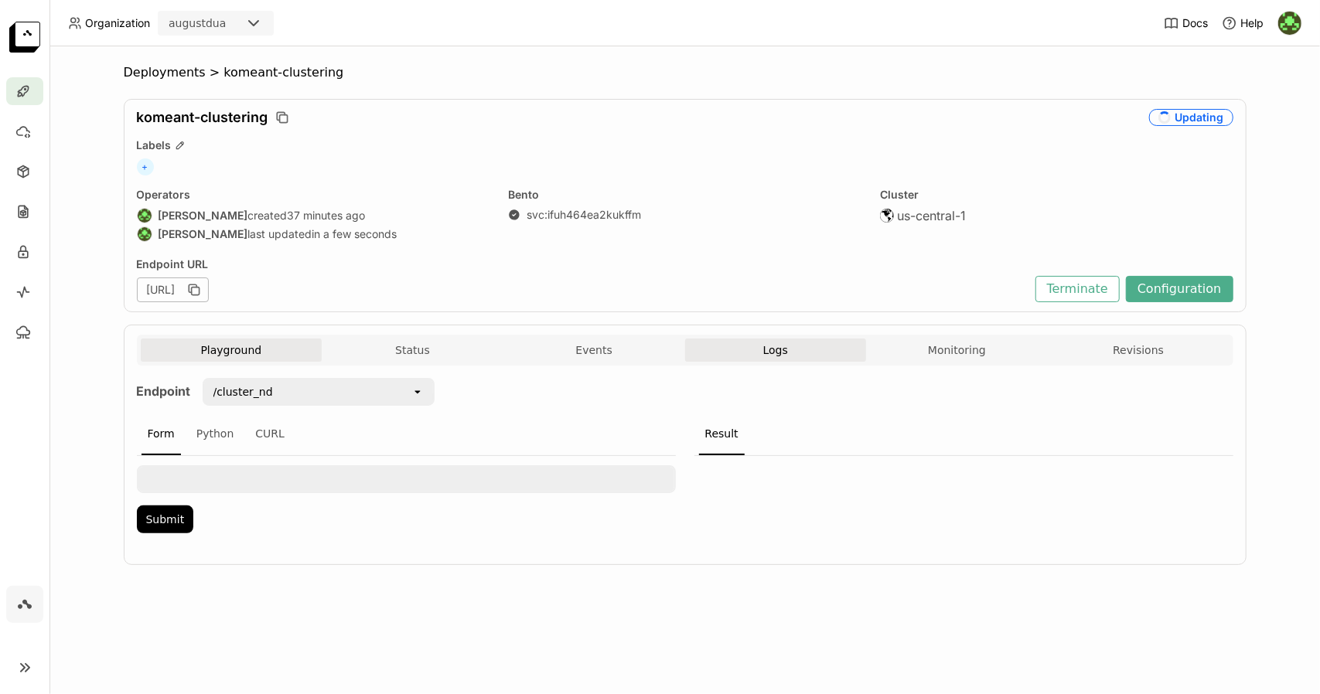
click at [790, 359] on button "Logs" at bounding box center [776, 350] width 182 height 23
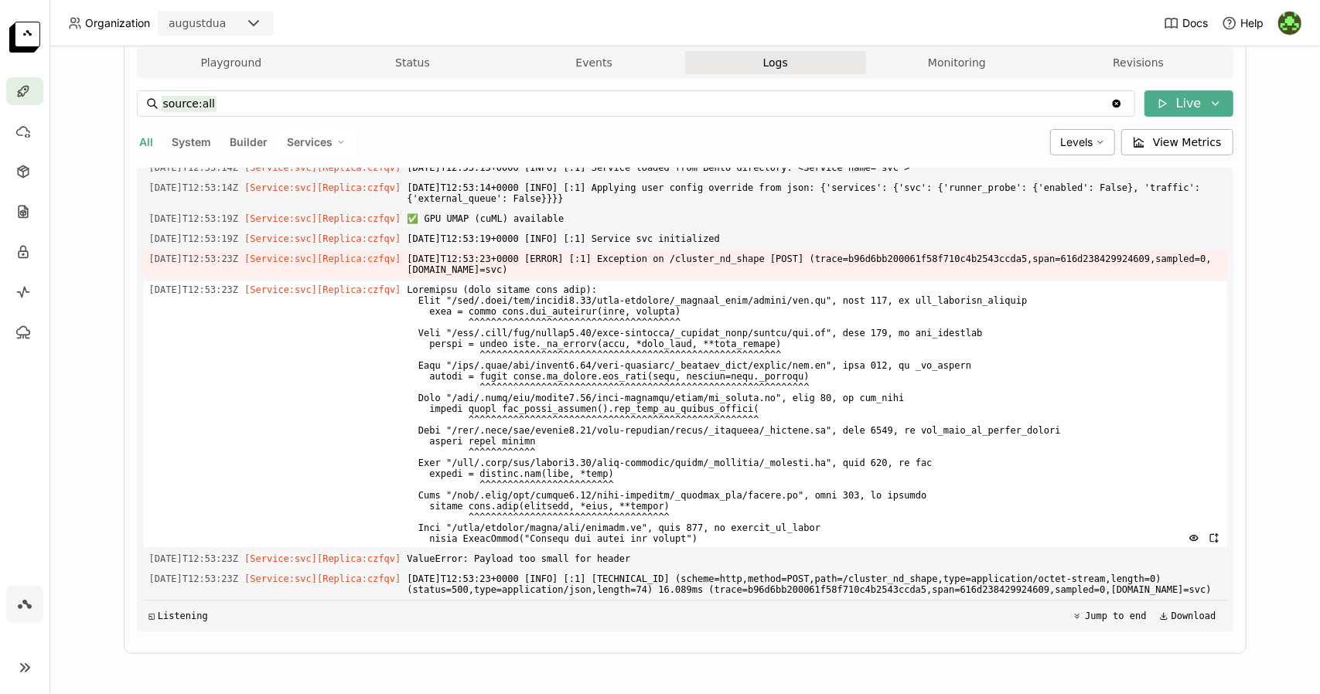
scroll to position [3351, 0]
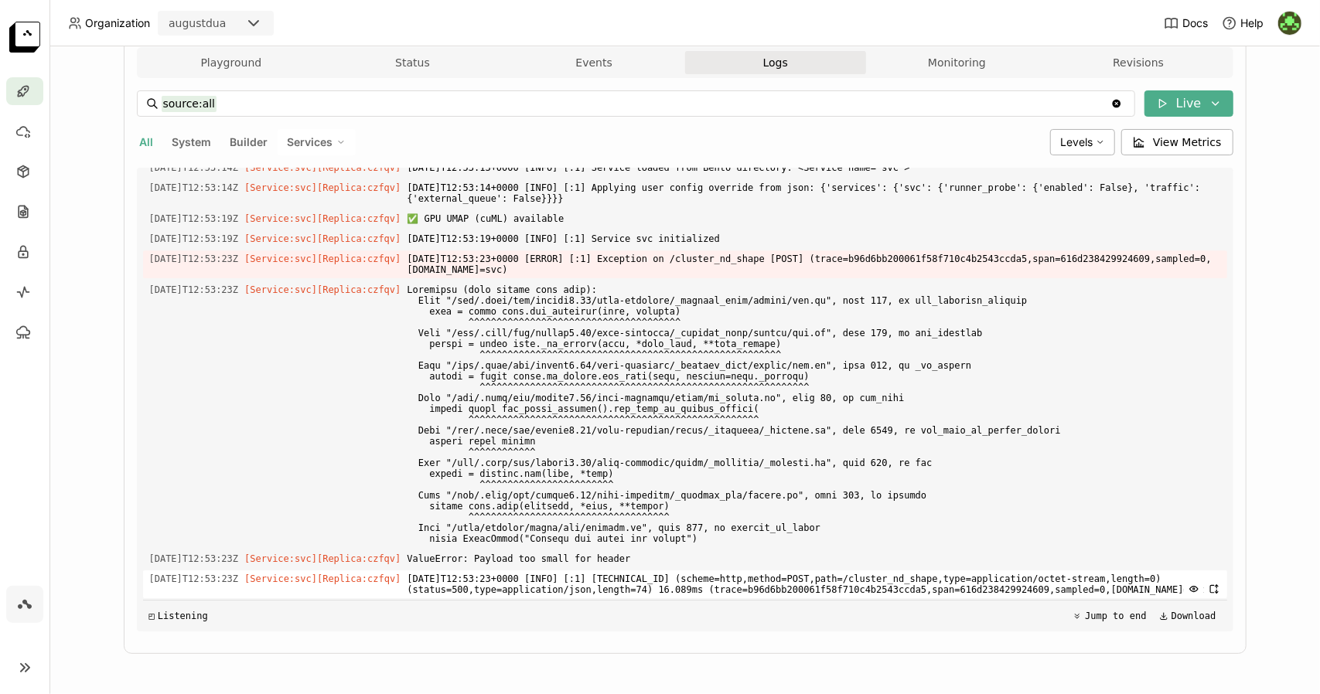
drag, startPoint x: 140, startPoint y: 241, endPoint x: 1162, endPoint y: 588, distance: 1079.2
click at [1162, 588] on div "Load older logs [DATE]T11:31:15Z [Service:svc] [Replica: snzq5 ] [[DATE] 11:31:…" at bounding box center [685, 400] width 1084 height 464
copy div "[DATE]T12:53:23Z [Service:svc] [Replica: czfqv ] [DATE]T12:53:23+0000 [ERROR] […"
click at [38, 90] on div at bounding box center [24, 91] width 37 height 28
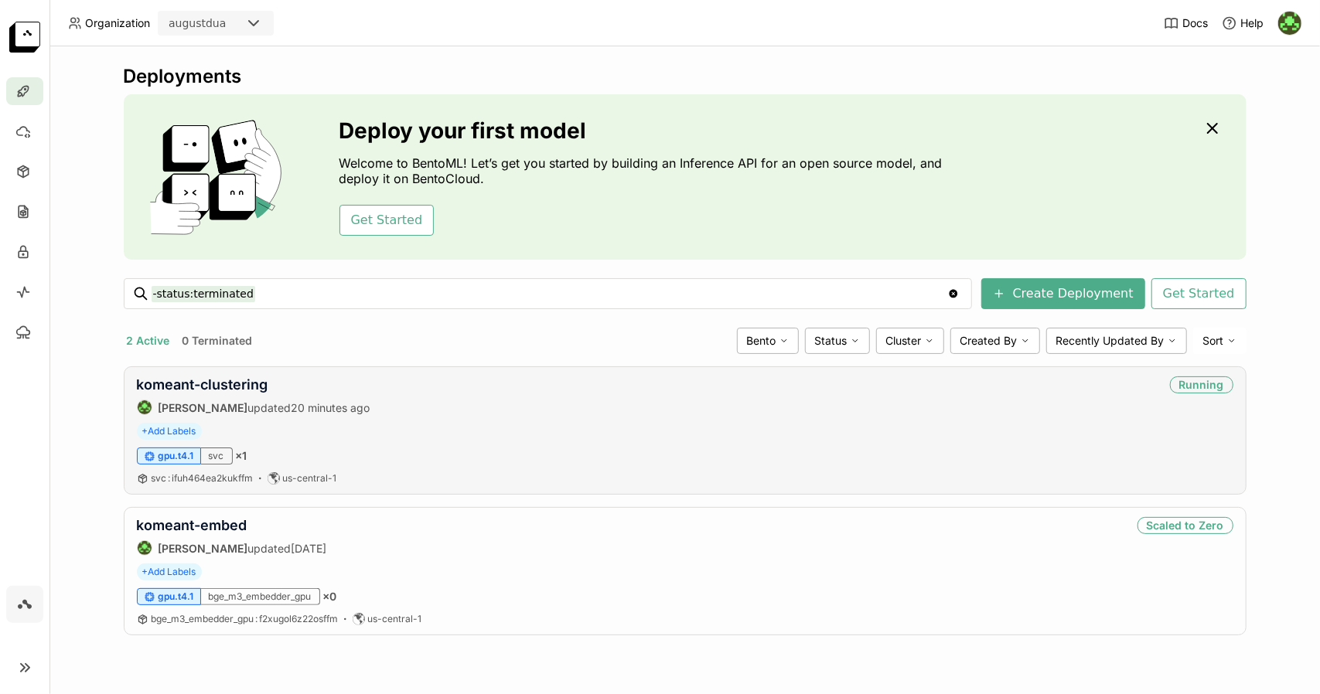
click at [847, 416] on div "komeant-clustering [PERSON_NAME] updated 20 minutes ago Running + Add Labels gp…" at bounding box center [685, 430] width 1122 height 128
click at [238, 385] on link "komeant-clustering" at bounding box center [202, 384] width 131 height 16
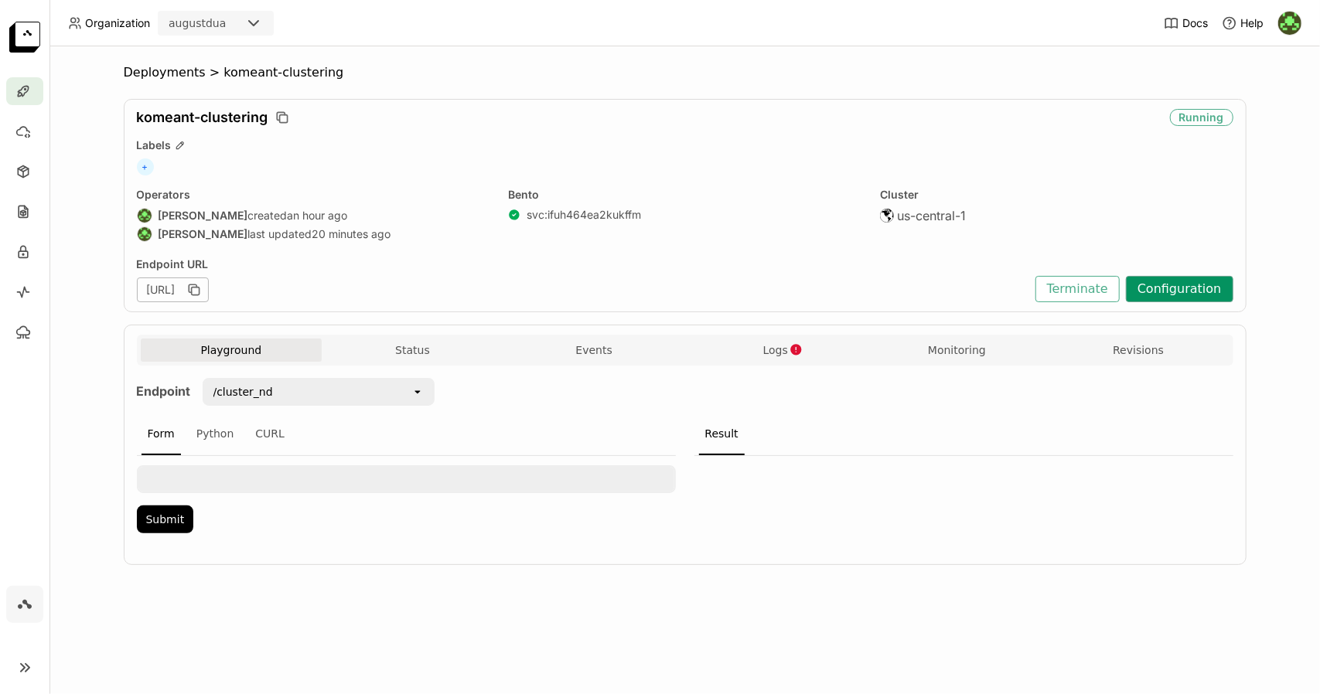
click at [1181, 298] on button "Configuration" at bounding box center [1178, 289] width 107 height 26
click at [1091, 291] on button "Terminate" at bounding box center [1077, 289] width 84 height 26
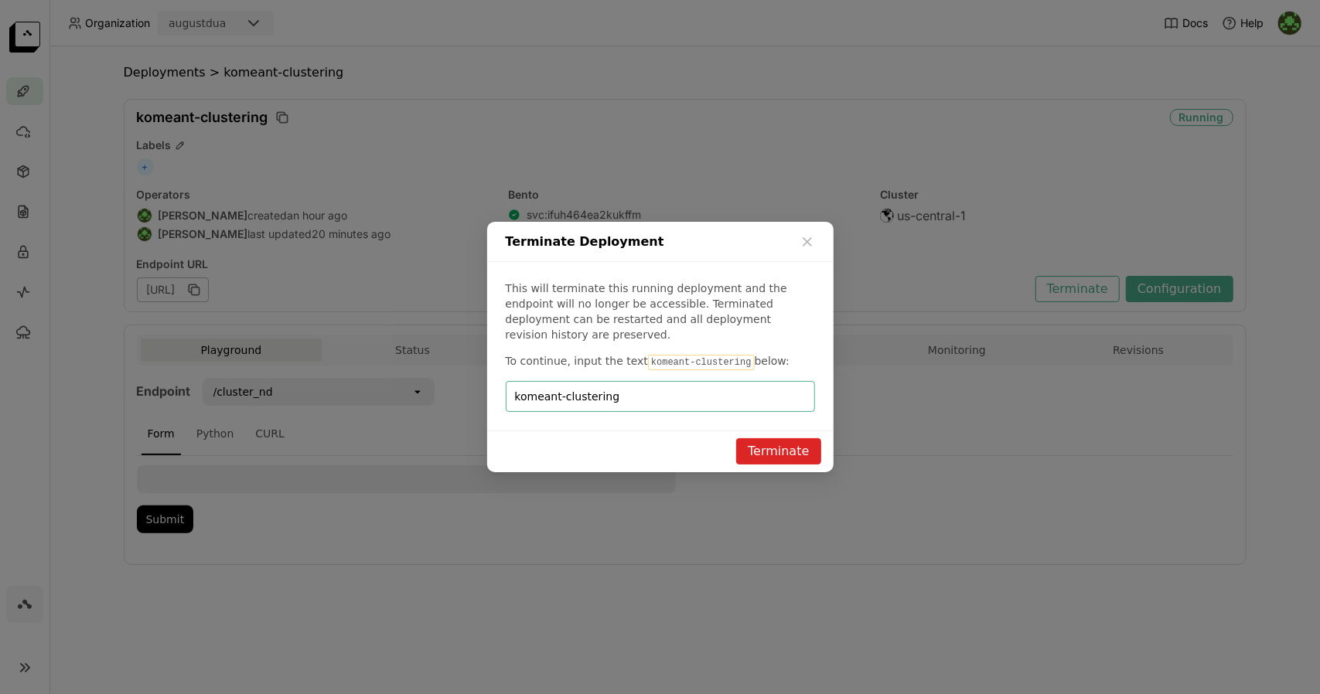
type input "komeant-clustering"
click at [783, 438] on button "Terminate" at bounding box center [778, 451] width 84 height 26
